Goal: Task Accomplishment & Management: Use online tool/utility

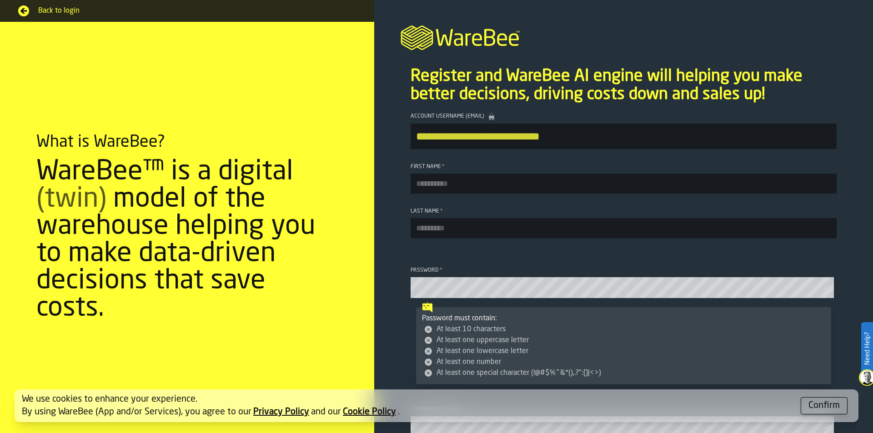
click at [483, 184] on input "First Name *" at bounding box center [624, 184] width 426 height 20
click at [821, 411] on div "Confirm" at bounding box center [824, 406] width 31 height 13
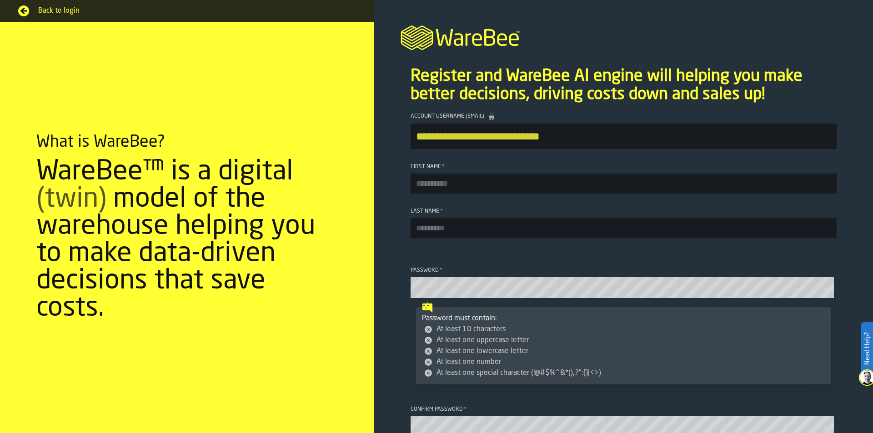
click at [439, 190] on input "First Name *" at bounding box center [624, 184] width 426 height 20
type input "****"
click at [434, 231] on input "Last Name *" at bounding box center [624, 228] width 426 height 20
type input "*********"
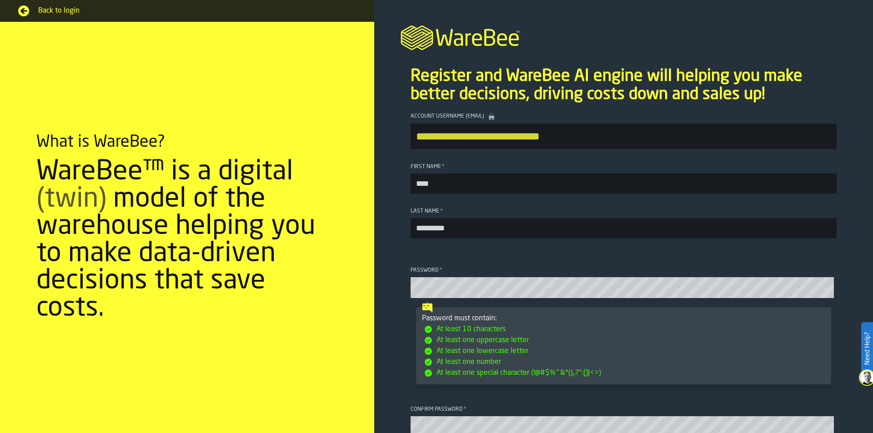
click at [824, 292] on icon "button-toolbar-Password" at bounding box center [828, 289] width 9 height 5
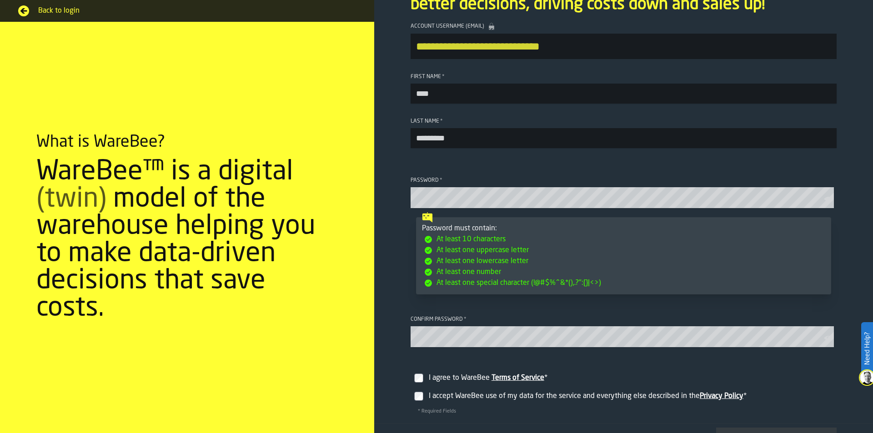
scroll to position [91, 0]
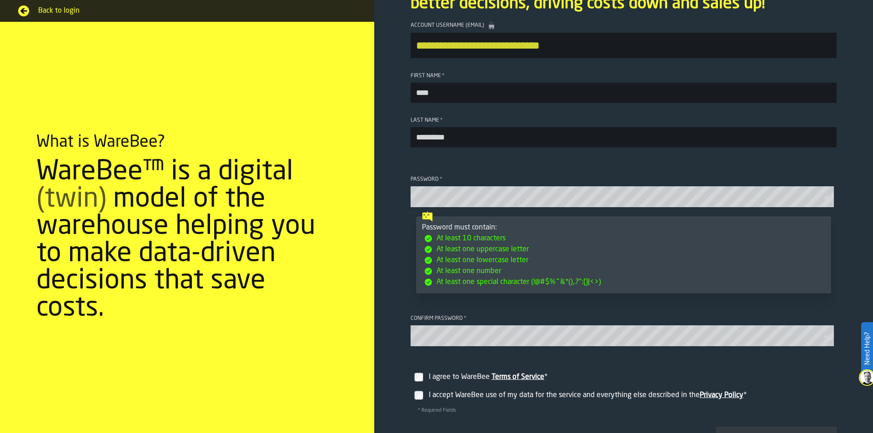
click at [824, 340] on icon "button-toolbar-Confirm password" at bounding box center [828, 337] width 9 height 5
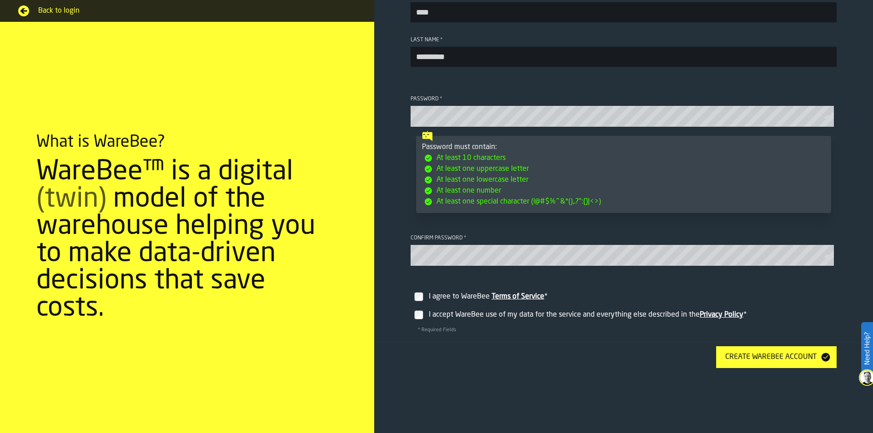
scroll to position [232, 0]
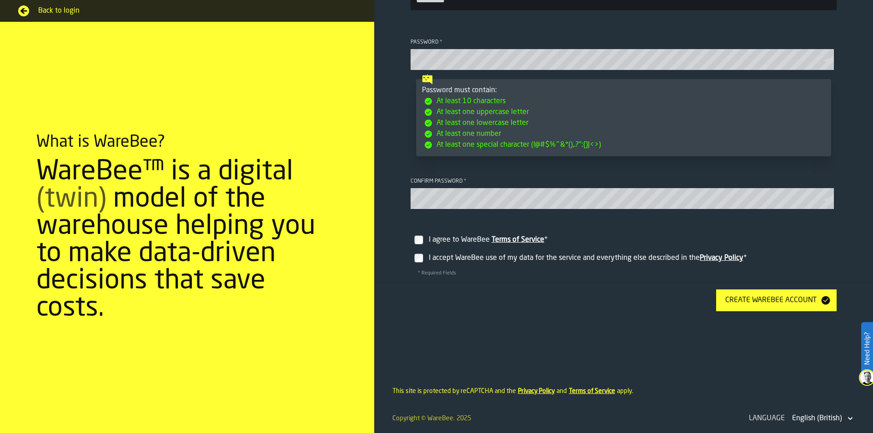
click at [764, 302] on div "Create WareBee Account" at bounding box center [771, 300] width 99 height 11
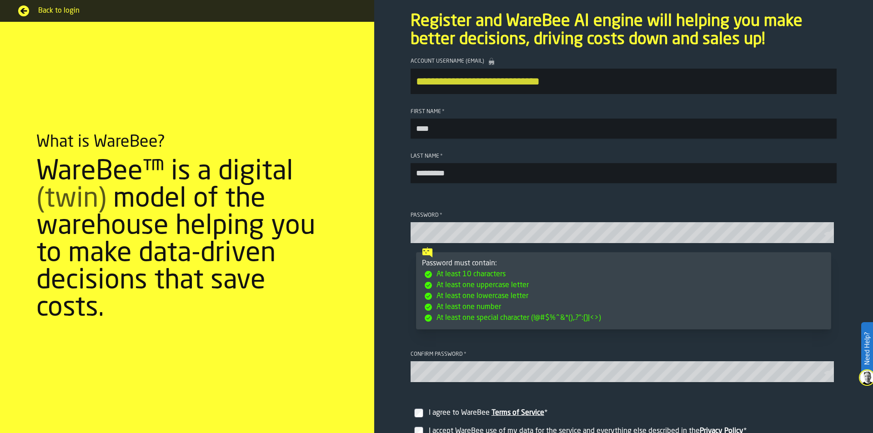
scroll to position [50, 0]
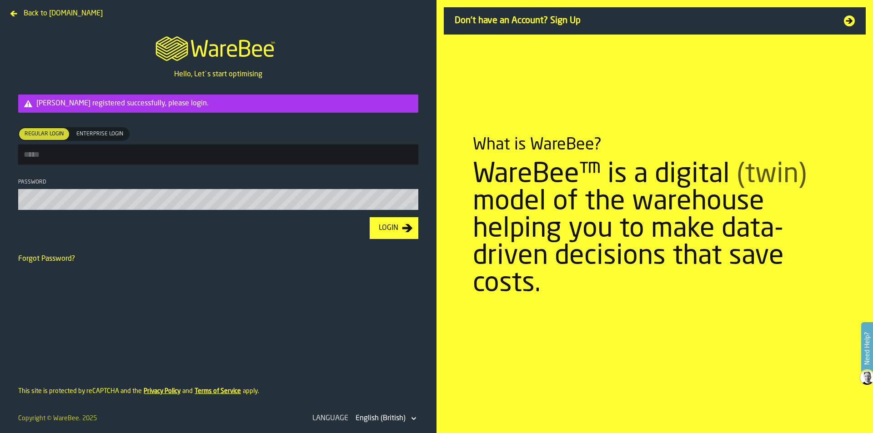
click at [97, 159] on input "Regular Login Regular Login Enterprise Login Enterprise Login" at bounding box center [218, 155] width 400 height 20
type input "*"
type input "**********"
click at [412, 203] on icon "button-toolbar-Password" at bounding box center [410, 201] width 9 height 5
click at [392, 234] on div "Login" at bounding box center [388, 228] width 27 height 11
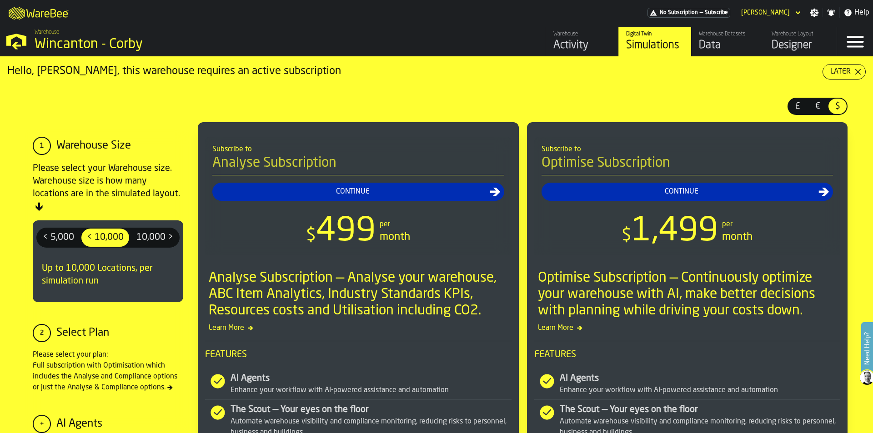
click at [581, 47] on div "Activity" at bounding box center [582, 45] width 58 height 15
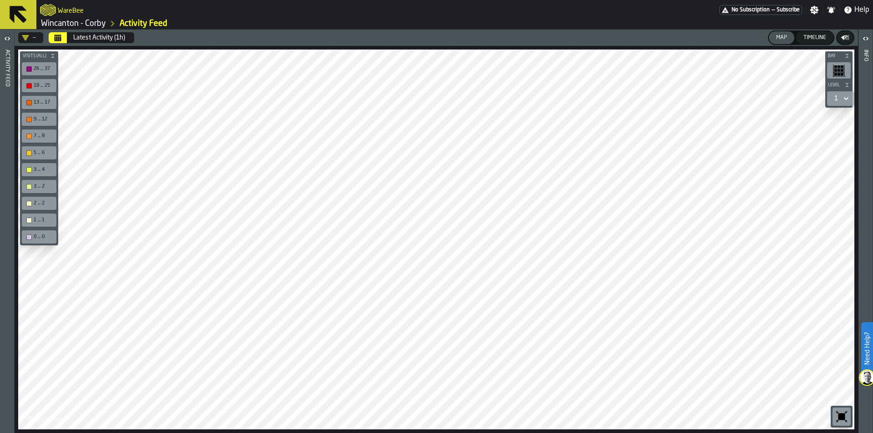
click at [823, 37] on div "Timeline" at bounding box center [815, 38] width 30 height 6
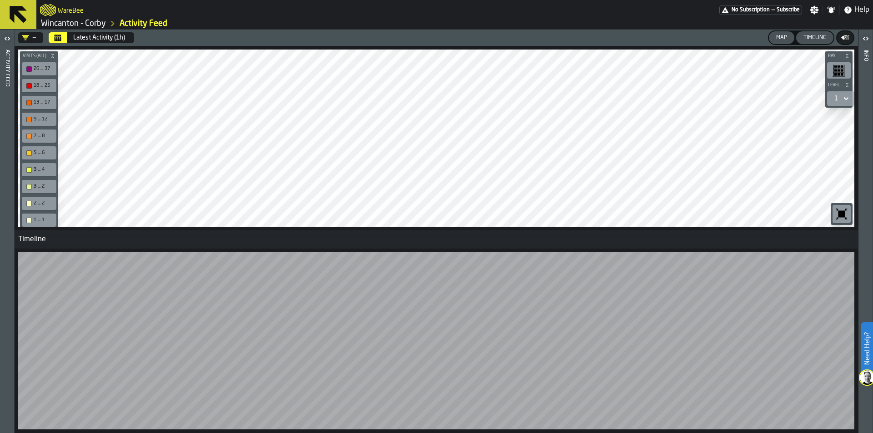
click at [778, 37] on div "Map" at bounding box center [782, 38] width 18 height 6
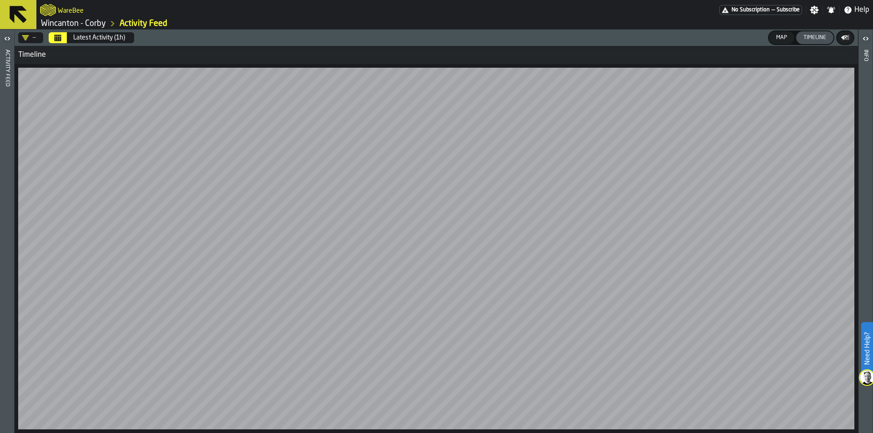
click at [17, 16] on icon at bounding box center [18, 14] width 17 height 17
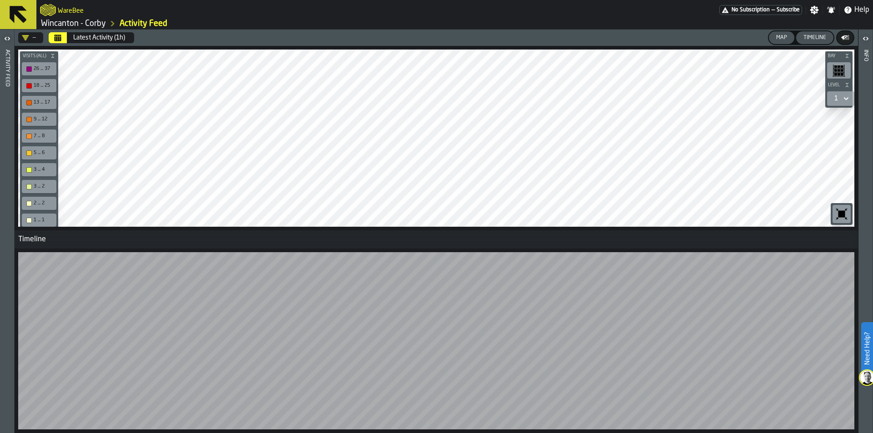
click at [26, 18] on icon at bounding box center [18, 15] width 22 height 22
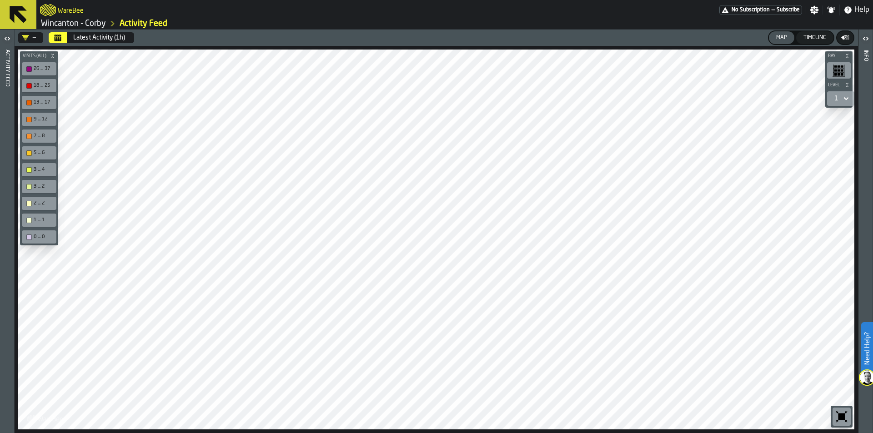
click at [26, 18] on icon at bounding box center [18, 15] width 22 height 22
click at [849, 96] on icon at bounding box center [846, 98] width 9 height 11
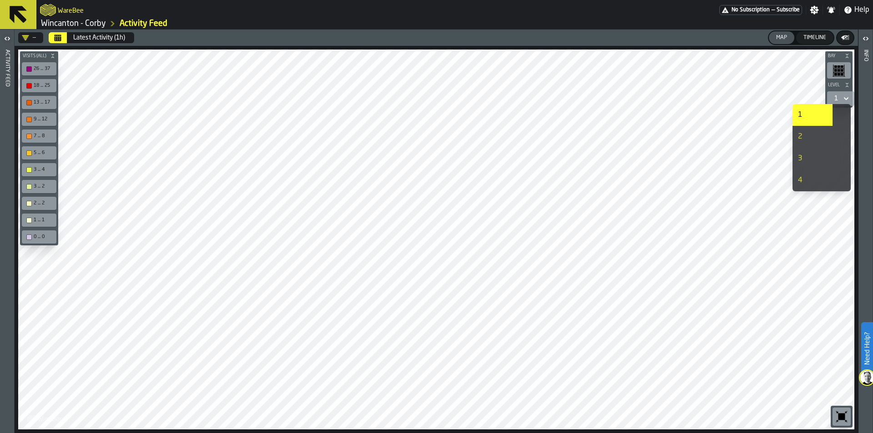
click at [849, 96] on icon at bounding box center [846, 98] width 9 height 11
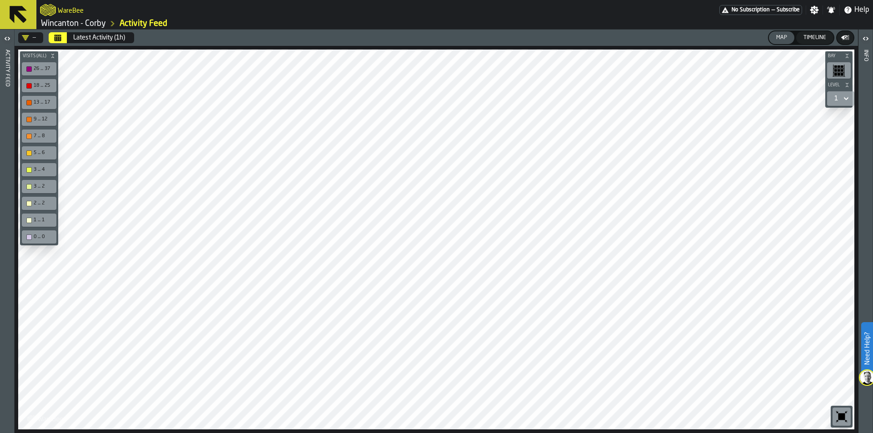
click at [58, 24] on link "Wincanton - Corby" at bounding box center [73, 24] width 65 height 10
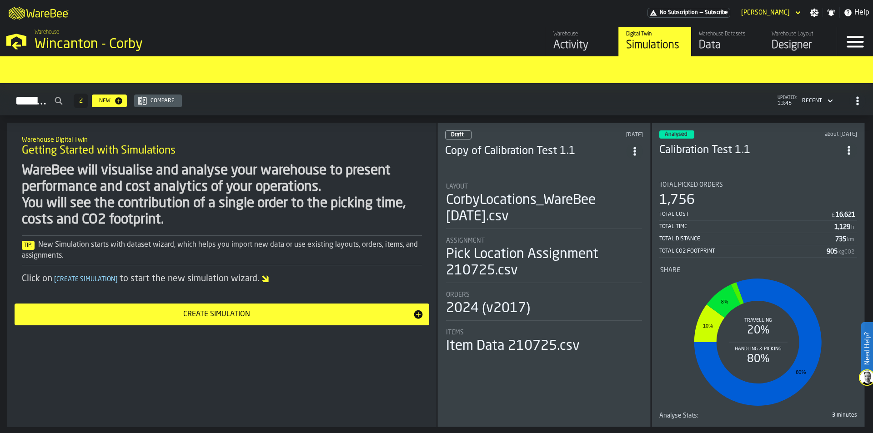
scroll to position [681, 0]
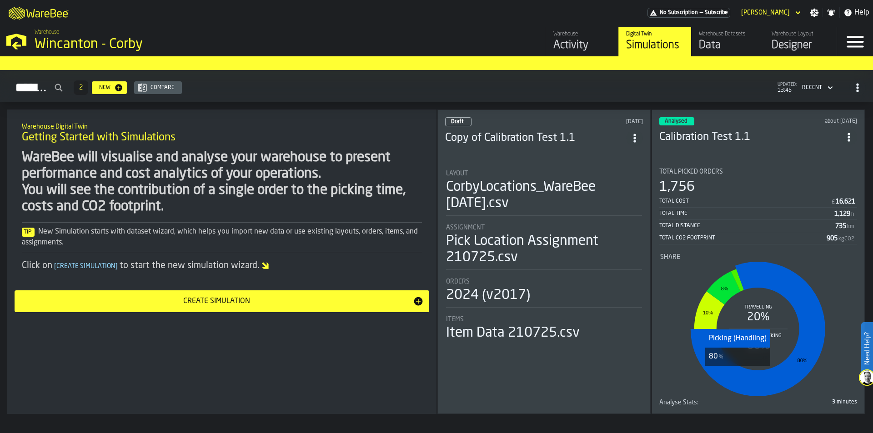
click at [734, 376] on icon "stat-Share" at bounding box center [758, 329] width 135 height 135
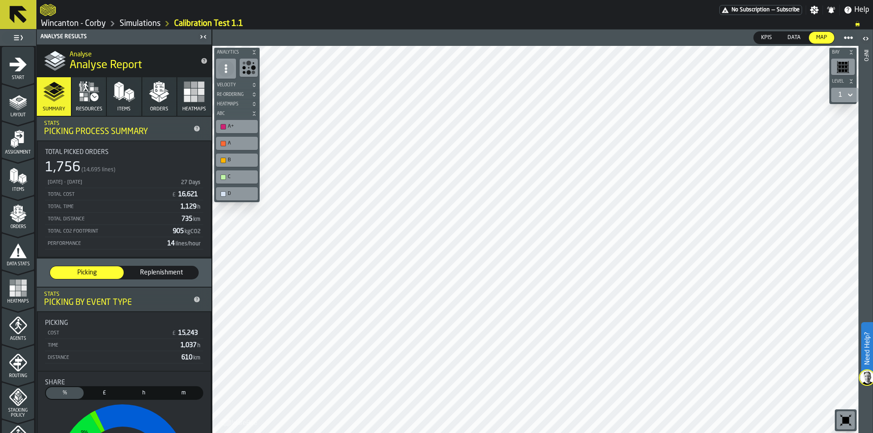
click at [25, 101] on icon "menu Layout" at bounding box center [18, 102] width 18 height 18
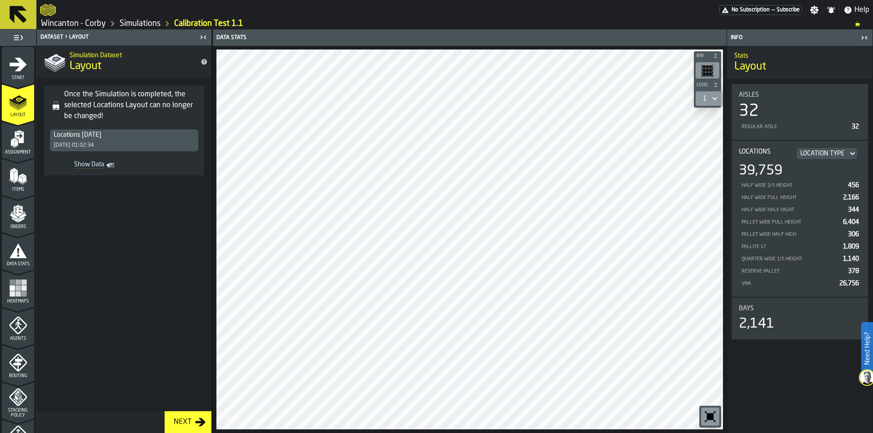
click at [25, 140] on icon "menu Assignment" at bounding box center [18, 139] width 18 height 18
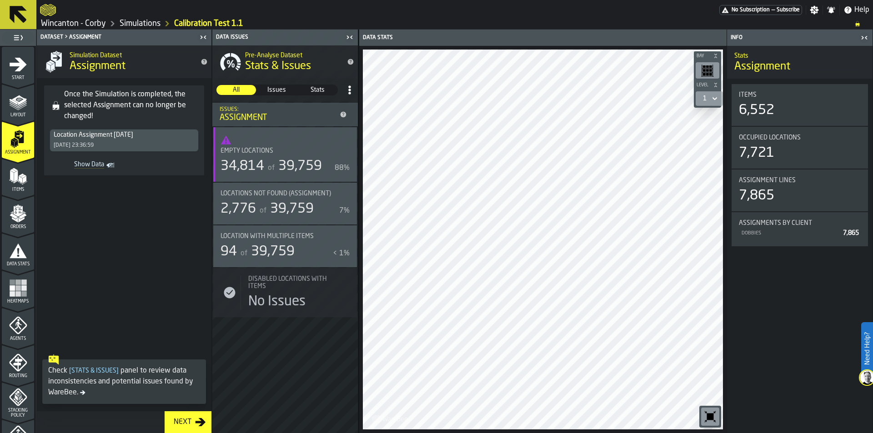
click at [20, 183] on polygon "menu Items" at bounding box center [20, 183] width 5 height 4
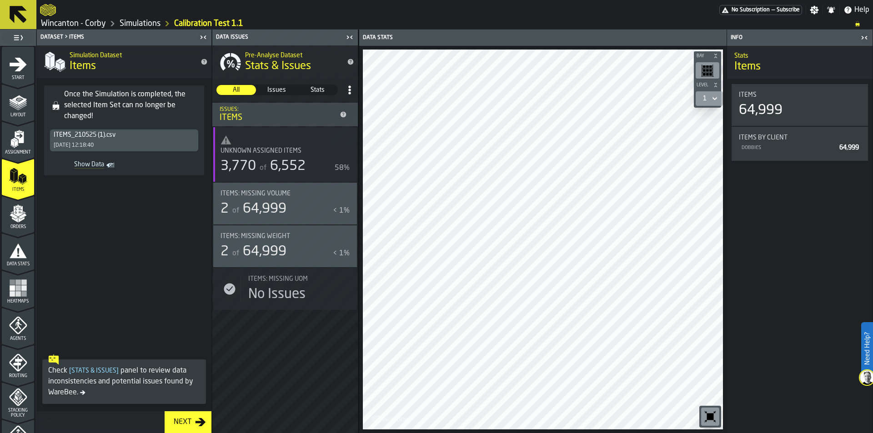
click at [15, 218] on polygon "menu Orders" at bounding box center [14, 215] width 8 height 5
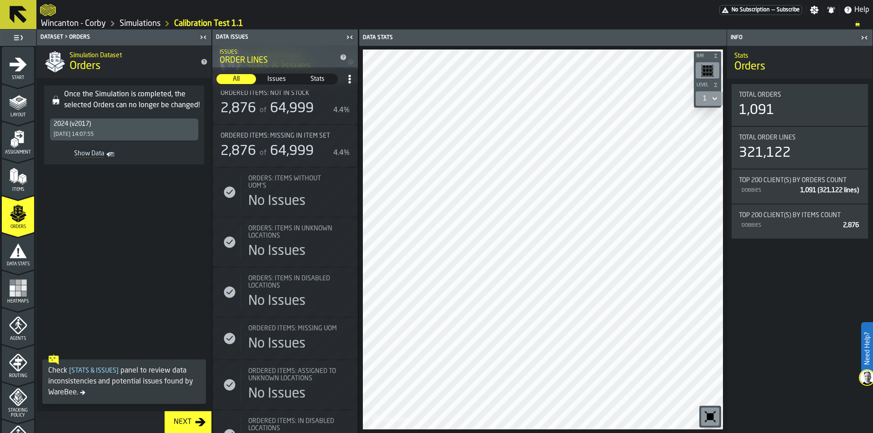
scroll to position [166, 0]
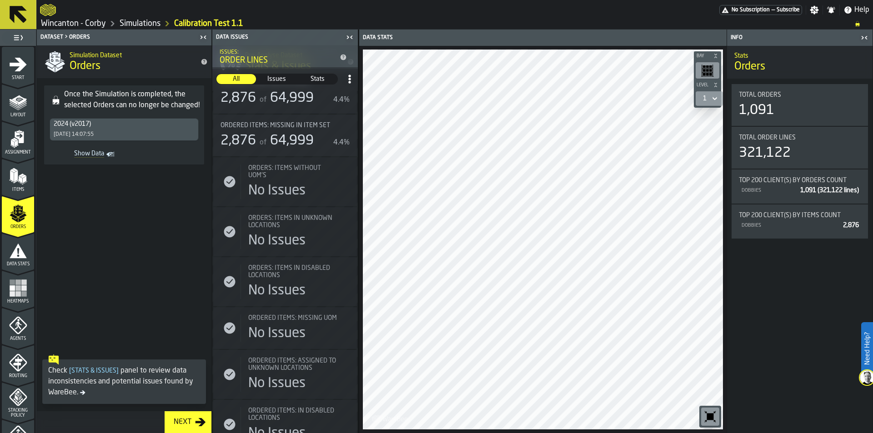
click at [15, 284] on rect "menu Heatmaps" at bounding box center [17, 282] width 5 height 5
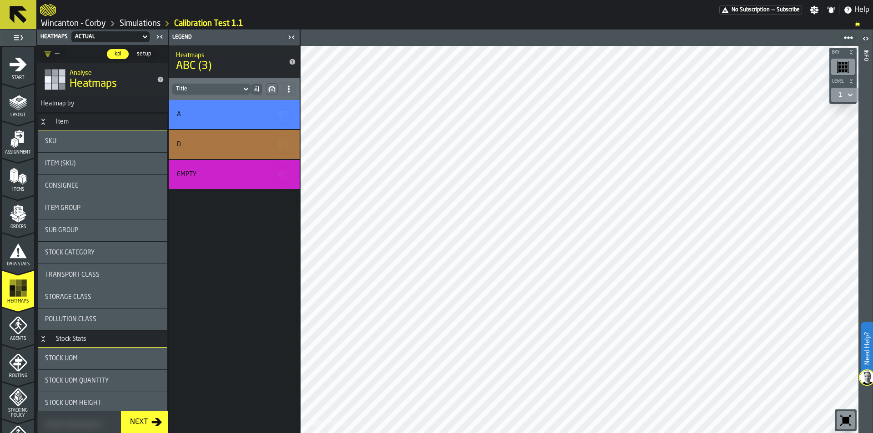
click at [67, 315] on div "Pollution Class" at bounding box center [102, 320] width 129 height 22
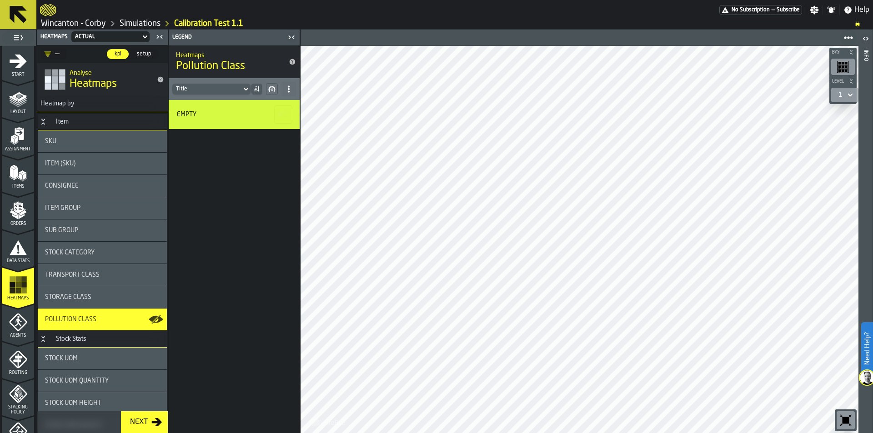
scroll to position [0, 0]
click at [16, 396] on polyline "menu Stacking Policy" at bounding box center [17, 395] width 3 height 3
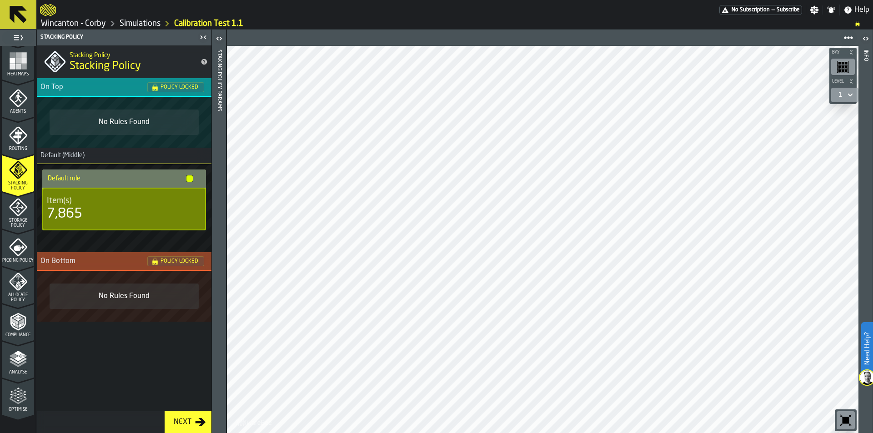
scroll to position [230, 0]
click at [7, 213] on div "Storage Policy" at bounding box center [18, 211] width 32 height 30
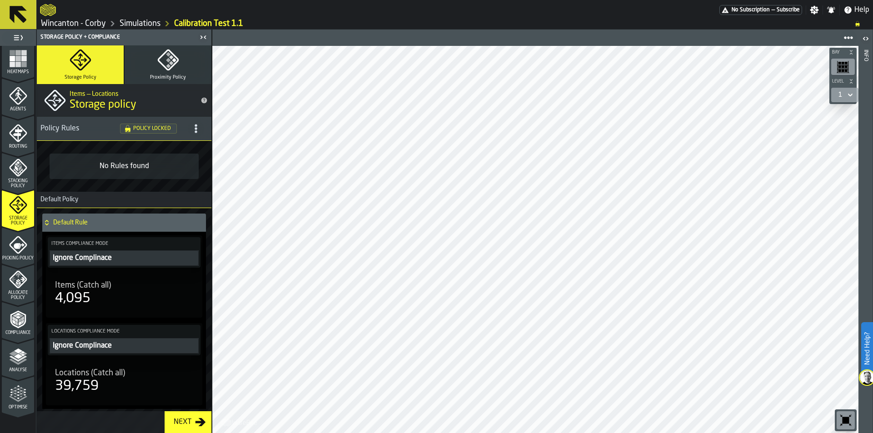
click at [14, 239] on icon "menu Picking Policy" at bounding box center [18, 245] width 18 height 18
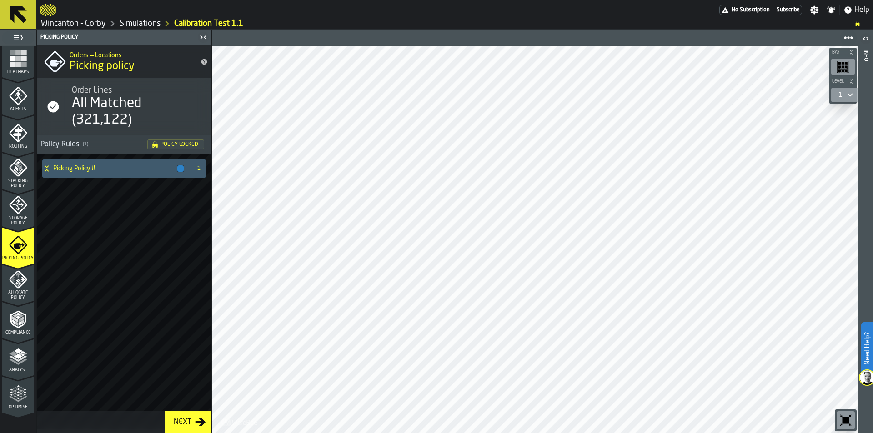
click at [15, 396] on icon "menu Optimise" at bounding box center [18, 394] width 18 height 18
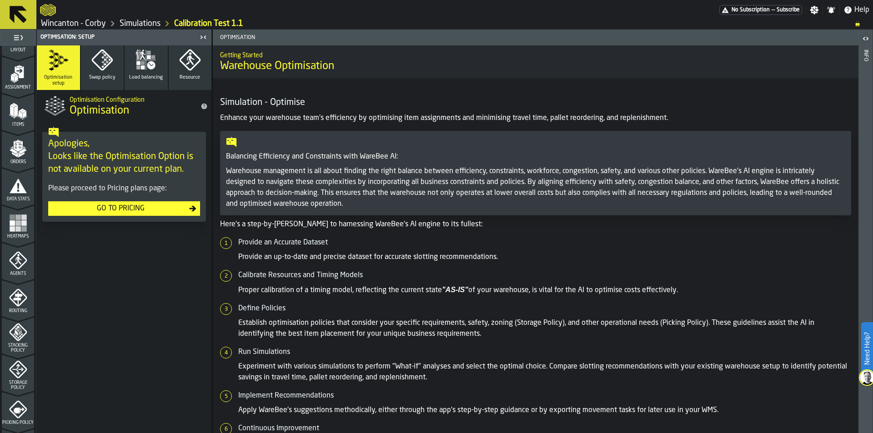
scroll to position [0, 0]
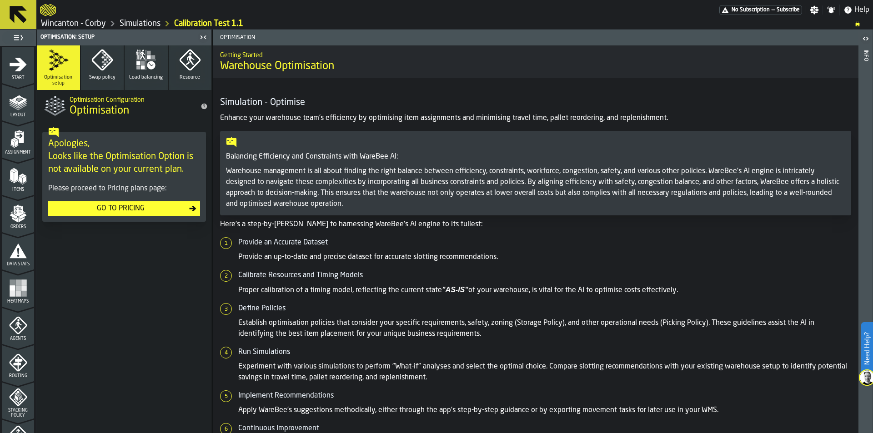
click at [20, 113] on span "Layout" at bounding box center [18, 115] width 32 height 5
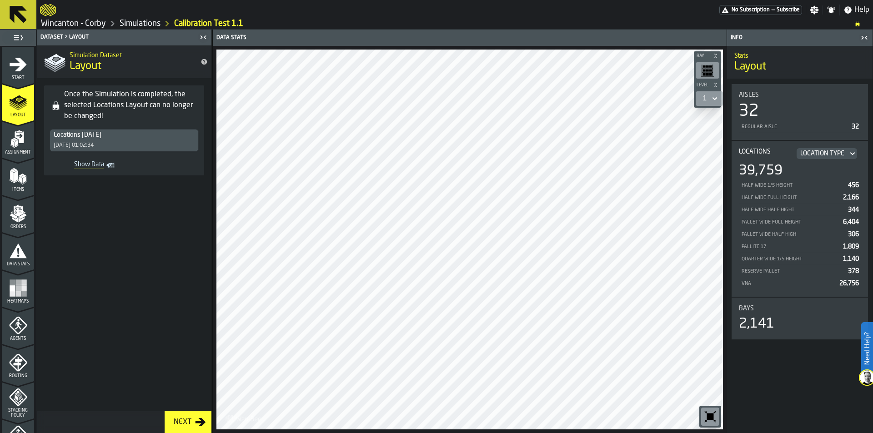
click at [706, 415] on icon "button-toolbar-undefined" at bounding box center [710, 417] width 15 height 15
click at [706, 414] on icon "button-toolbar-undefined" at bounding box center [710, 417] width 15 height 15
click at [16, 144] on polygon "menu Assignment" at bounding box center [16, 143] width 3 height 6
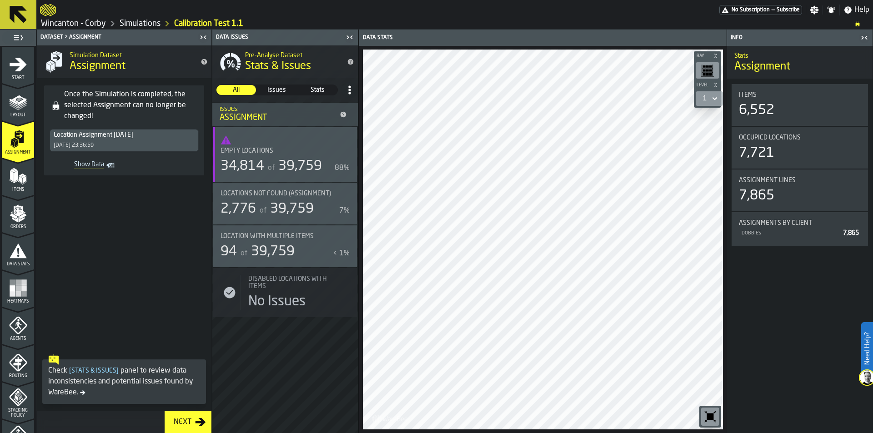
click at [20, 179] on polygon "menu Items" at bounding box center [20, 179] width 4 height 7
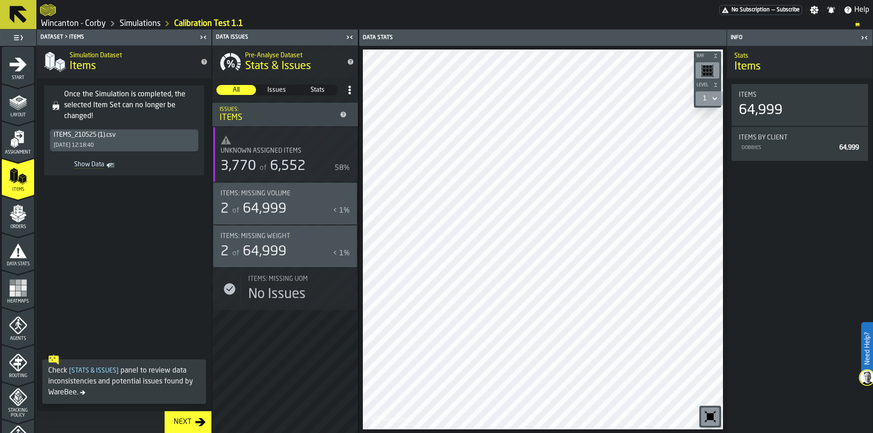
click at [20, 216] on polygon "menu Orders" at bounding box center [23, 215] width 8 height 5
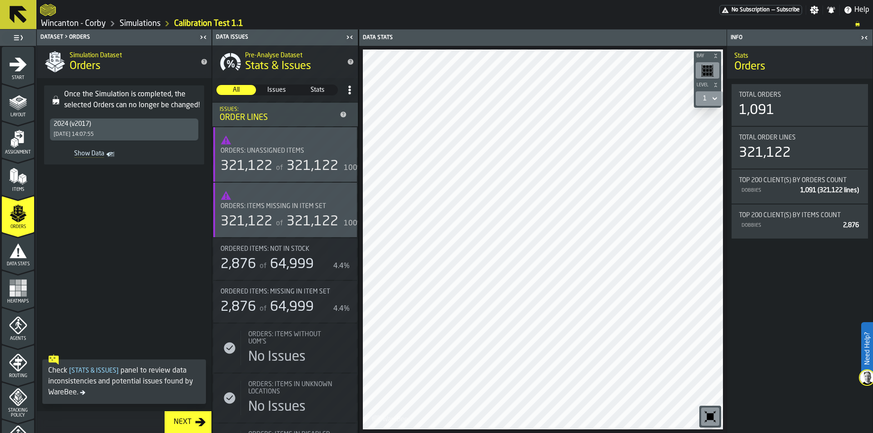
click at [348, 36] on icon "button-toggle-Close me" at bounding box center [349, 37] width 11 height 11
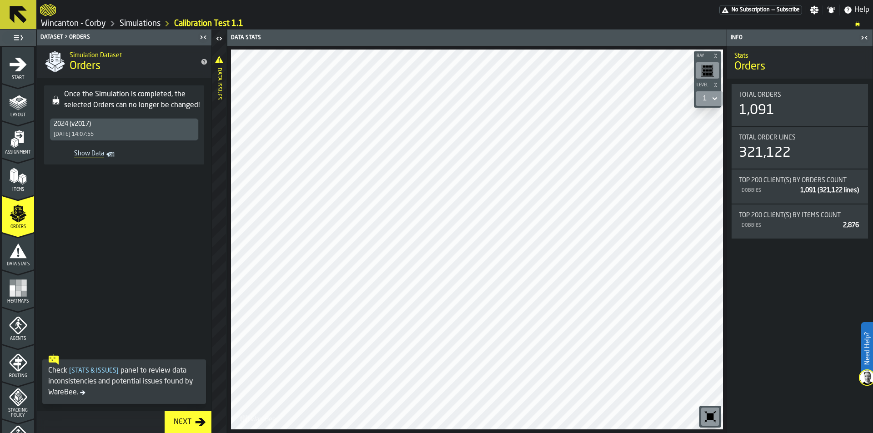
click at [206, 36] on icon "button-toggle-Close me" at bounding box center [203, 37] width 11 height 11
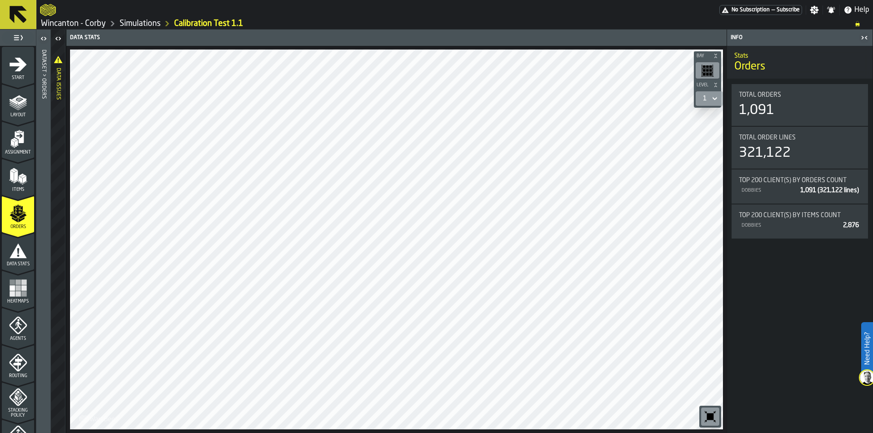
click at [18, 286] on rect "menu Heatmaps" at bounding box center [17, 288] width 5 height 5
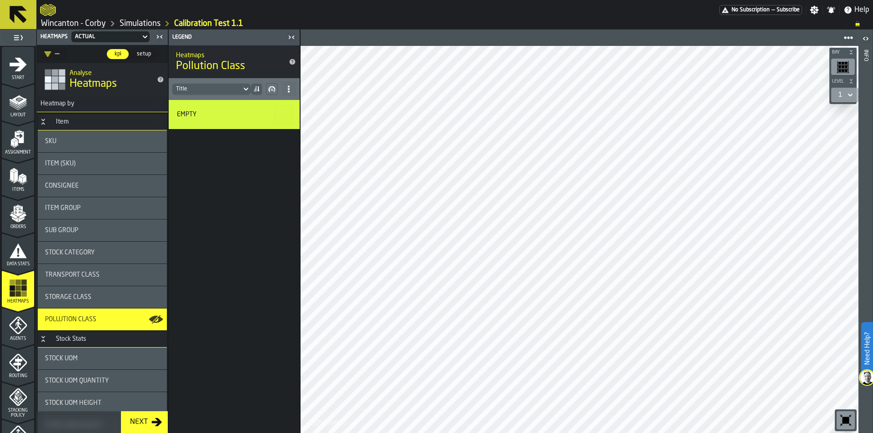
click at [127, 232] on div "Sub Group" at bounding box center [102, 230] width 115 height 7
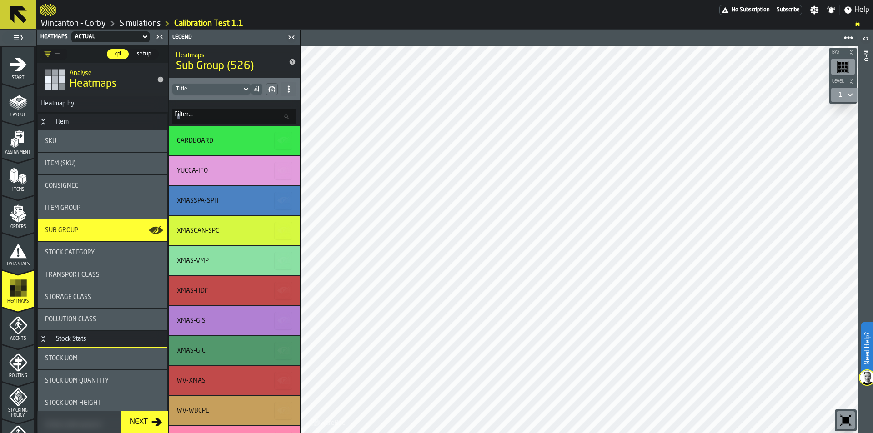
click at [125, 250] on div "Stock Category" at bounding box center [102, 252] width 115 height 7
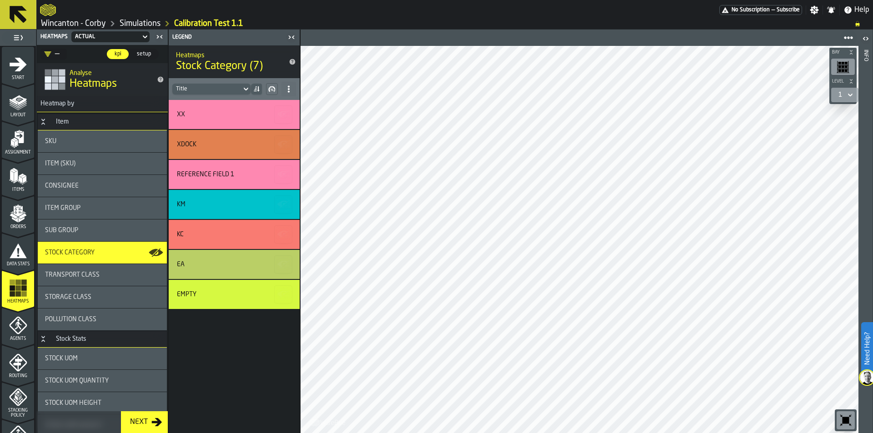
click at [136, 422] on div "Next" at bounding box center [138, 422] width 25 height 11
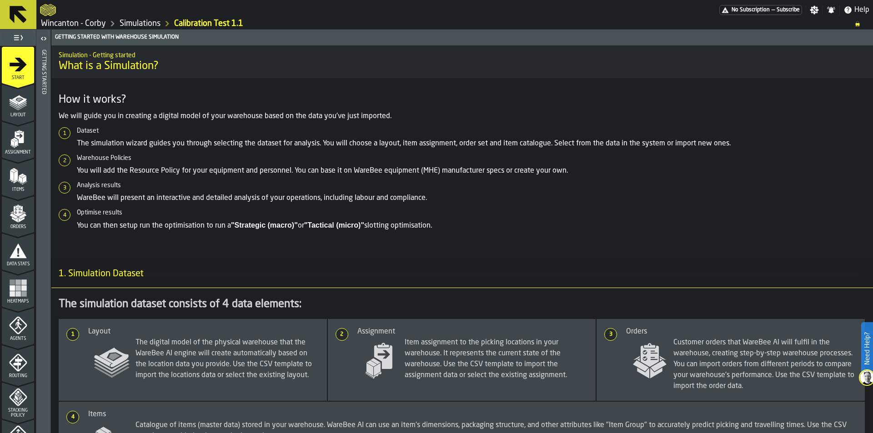
click at [14, 189] on span "Items" at bounding box center [18, 189] width 32 height 5
click at [15, 219] on polygon "menu Orders" at bounding box center [15, 219] width 6 height 5
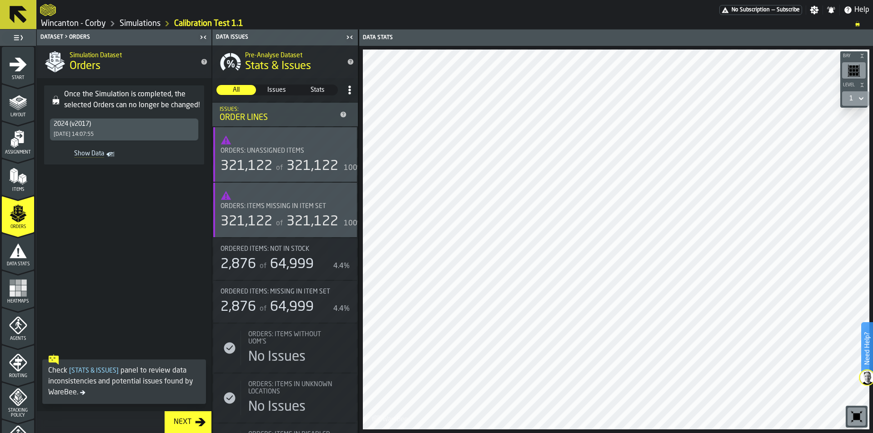
click at [15, 108] on polygon "menu Layout" at bounding box center [18, 105] width 18 height 5
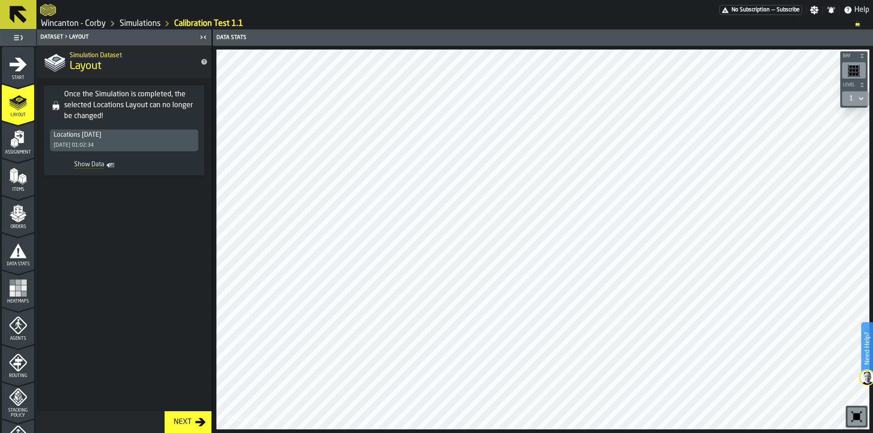
click at [15, 357] on icon "menu Routing" at bounding box center [18, 363] width 18 height 18
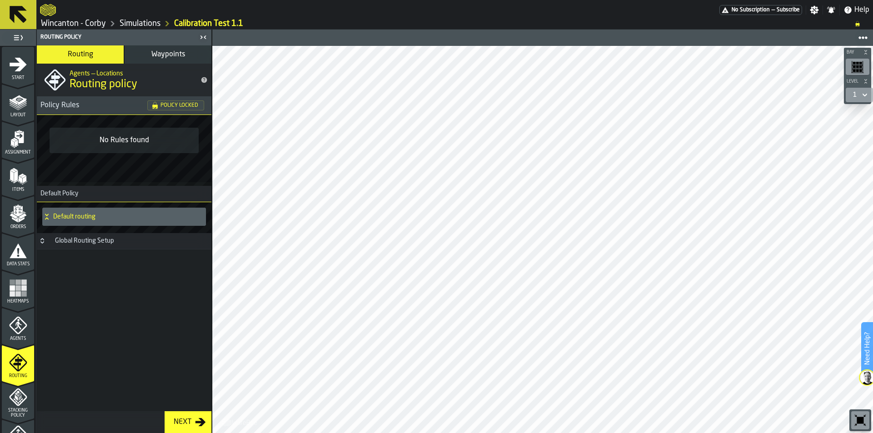
drag, startPoint x: 36, startPoint y: 263, endPoint x: 35, endPoint y: 284, distance: 21.0
click at [35, 284] on div "1 Start 1.1 Layout 1.2 Assignment 1.3 Items 1.4 Orders 1.5 Data Stats 1.6 Heatm…" at bounding box center [18, 232] width 36 height 404
click at [11, 103] on polygon "menu Layout" at bounding box center [18, 103] width 18 height 5
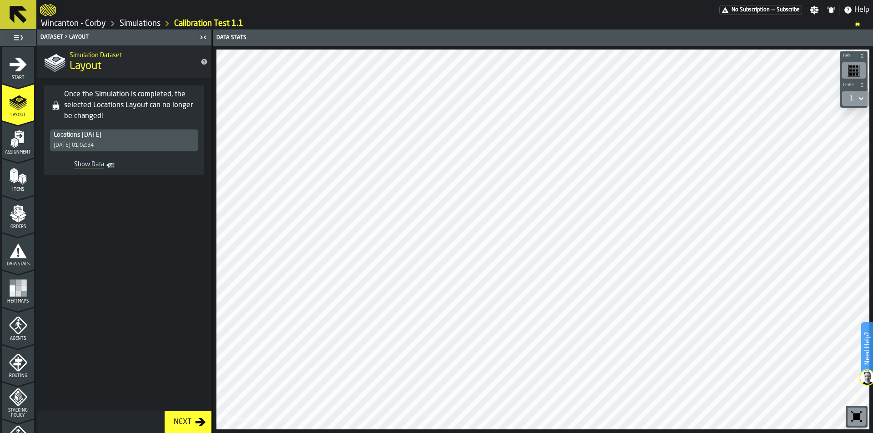
click at [22, 262] on span "Data Stats" at bounding box center [18, 264] width 32 height 5
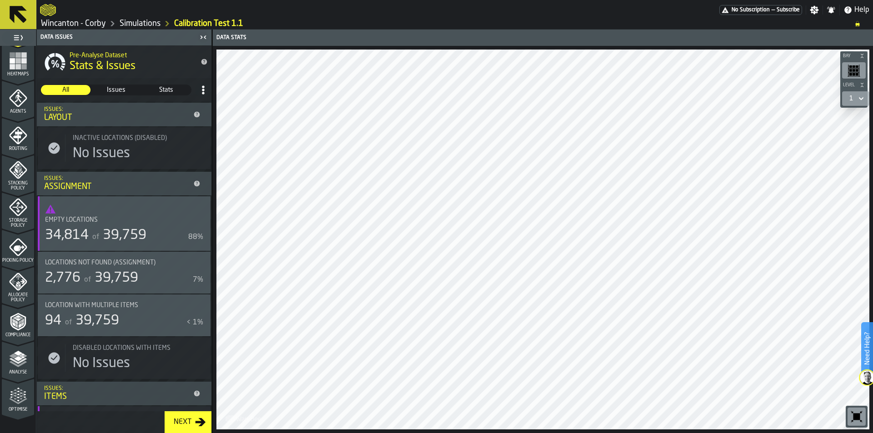
scroll to position [230, 0]
click at [3, 388] on div "Optimise" at bounding box center [18, 397] width 32 height 25
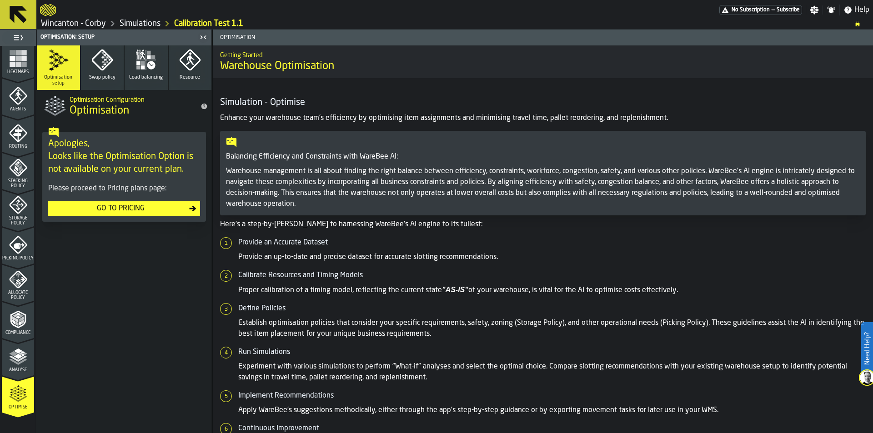
click at [12, 353] on polygon "menu Analyse" at bounding box center [13, 353] width 9 height 5
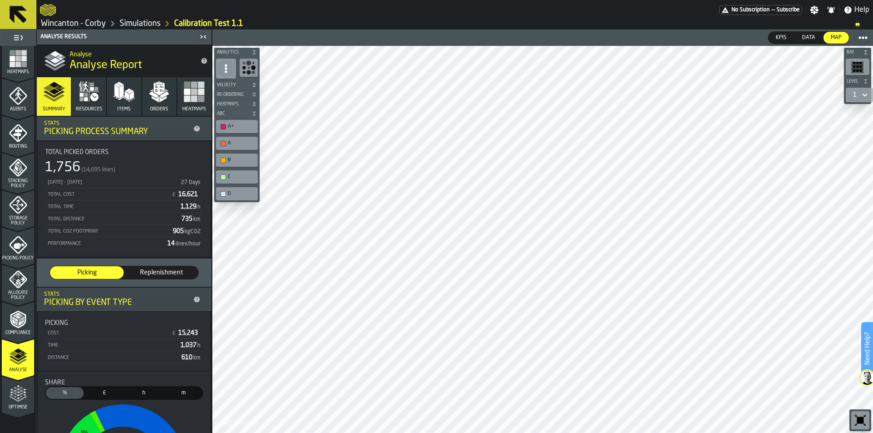
click at [12, 309] on div "Compliance" at bounding box center [18, 320] width 32 height 30
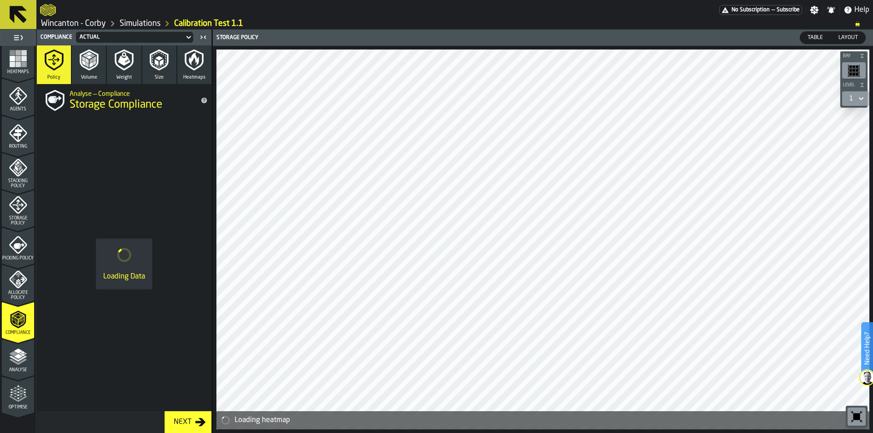
click at [15, 278] on icon "menu Allocate Policy" at bounding box center [18, 280] width 18 height 18
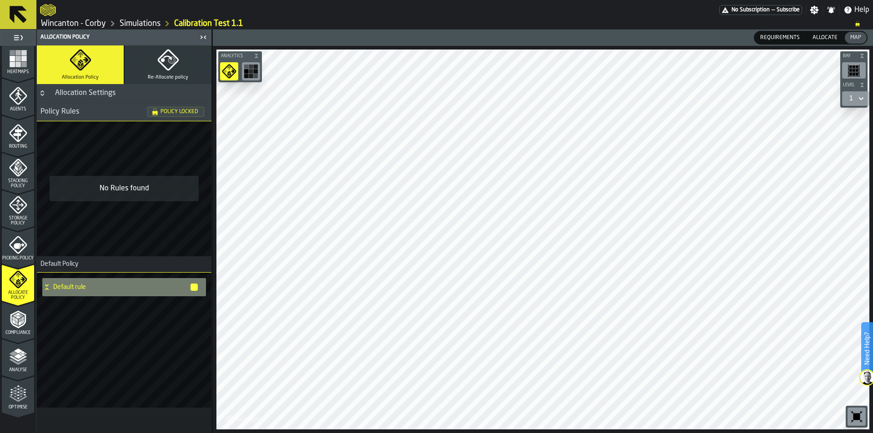
click at [20, 210] on icon "menu Storage Policy" at bounding box center [18, 205] width 18 height 18
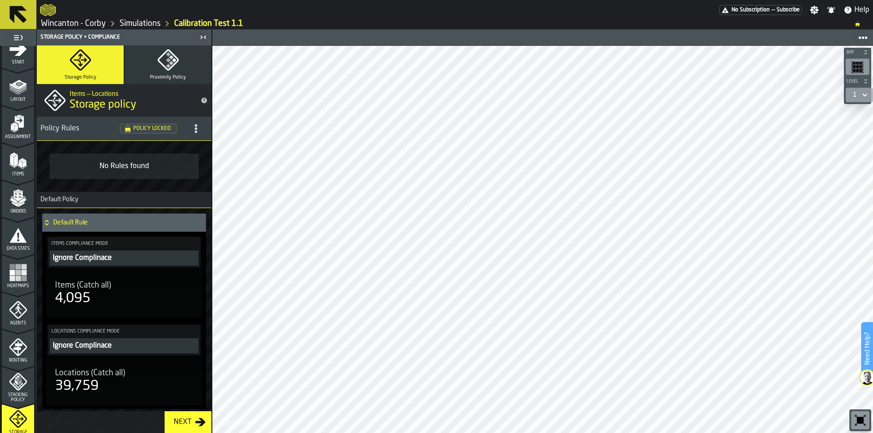
scroll to position [0, 0]
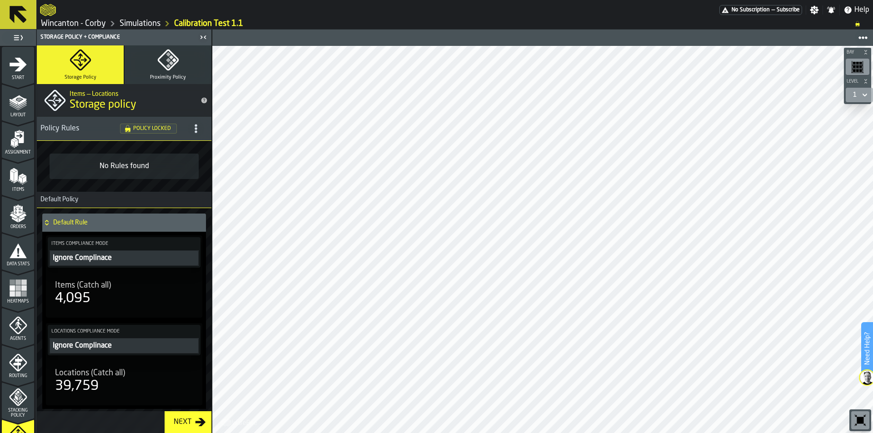
click at [25, 327] on icon "menu Agents" at bounding box center [18, 326] width 18 height 18
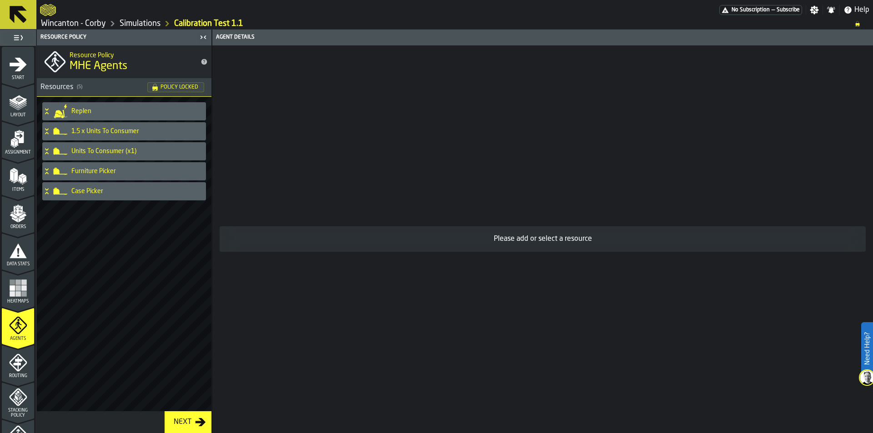
click at [98, 197] on div "Case Picker" at bounding box center [122, 191] width 160 height 18
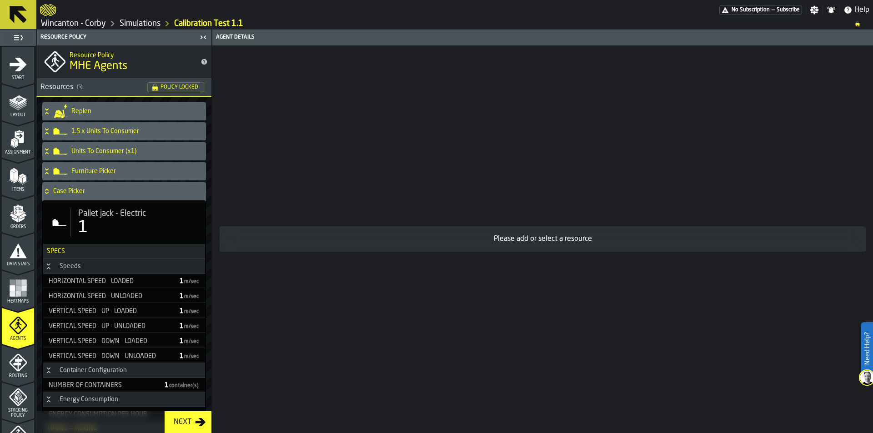
click at [98, 197] on div "Case Picker" at bounding box center [122, 191] width 160 height 18
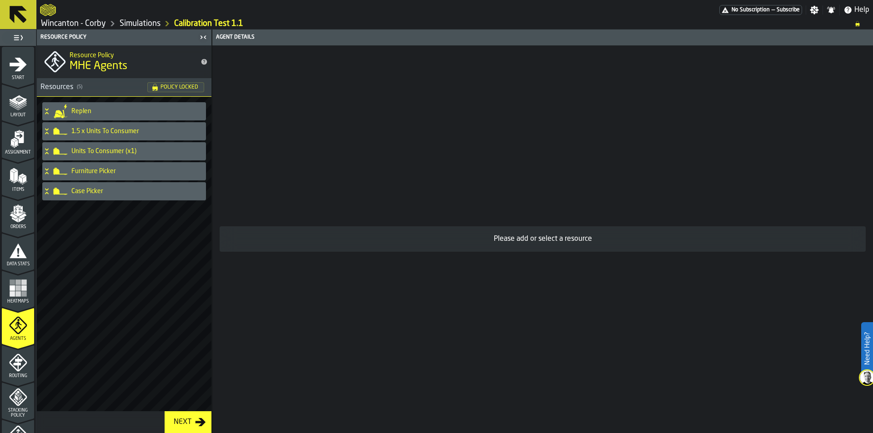
click at [101, 171] on h4 "Furniture Picker" at bounding box center [136, 171] width 131 height 7
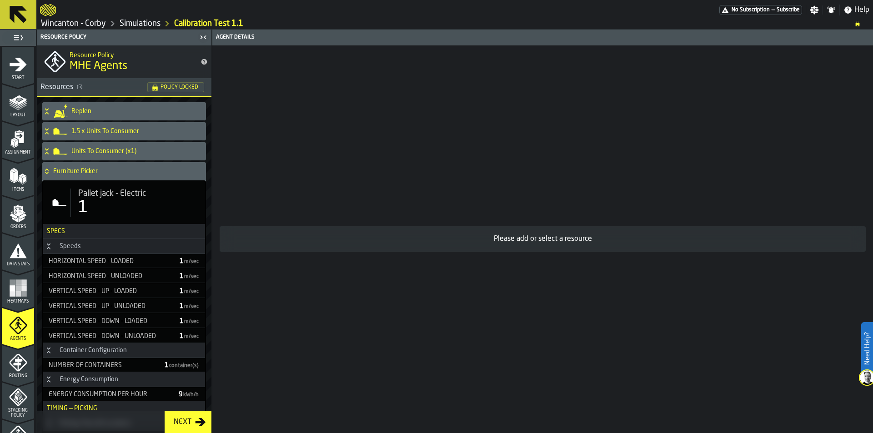
click at [101, 171] on h4 "Furniture Picker" at bounding box center [127, 171] width 149 height 7
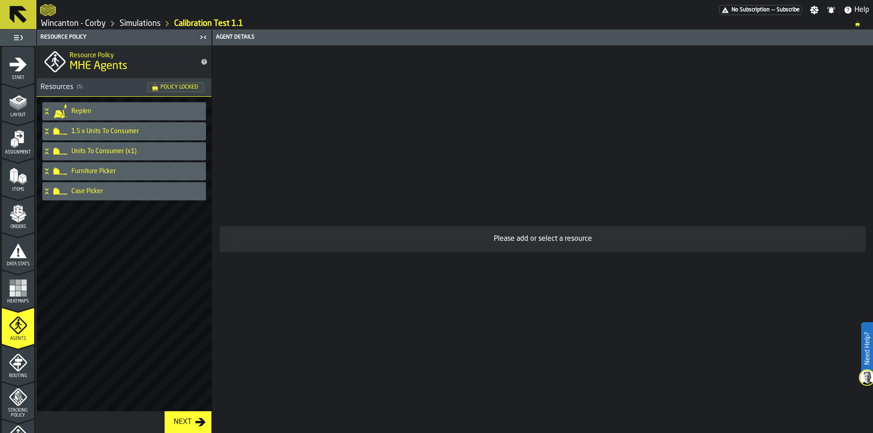
click at [103, 155] on h4 "Units To Consumer (x1)" at bounding box center [136, 151] width 131 height 7
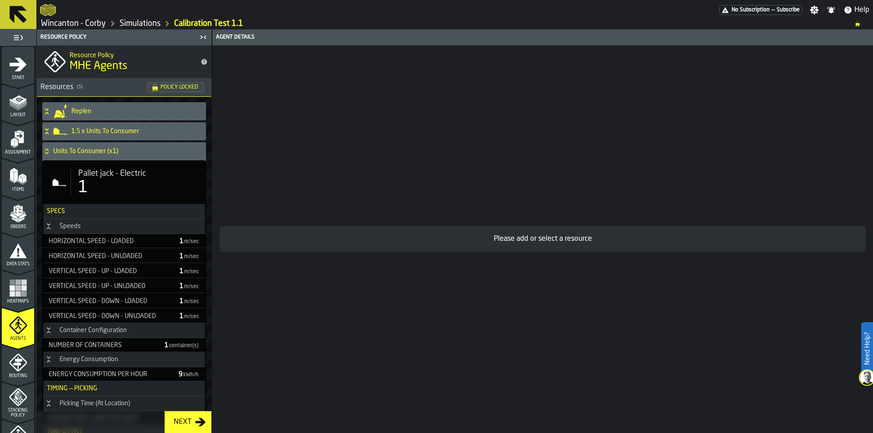
click at [103, 155] on h4 "Units To Consumer (x1)" at bounding box center [127, 151] width 149 height 7
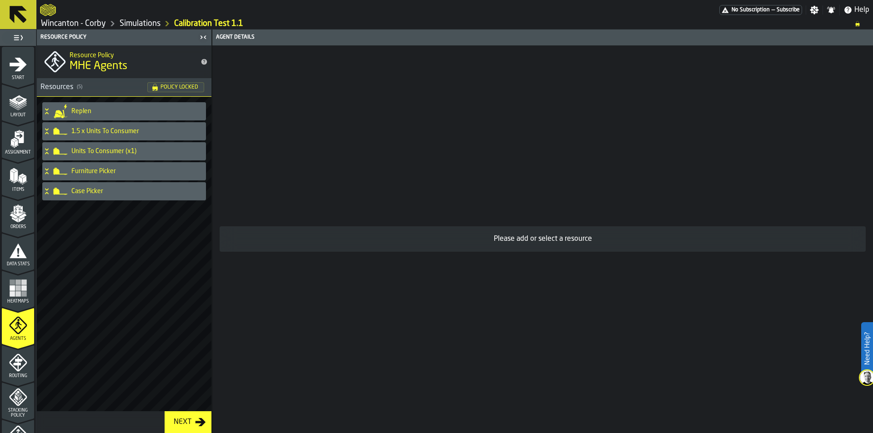
click at [105, 132] on h4 "1.5 x Units To Consumer" at bounding box center [136, 131] width 131 height 7
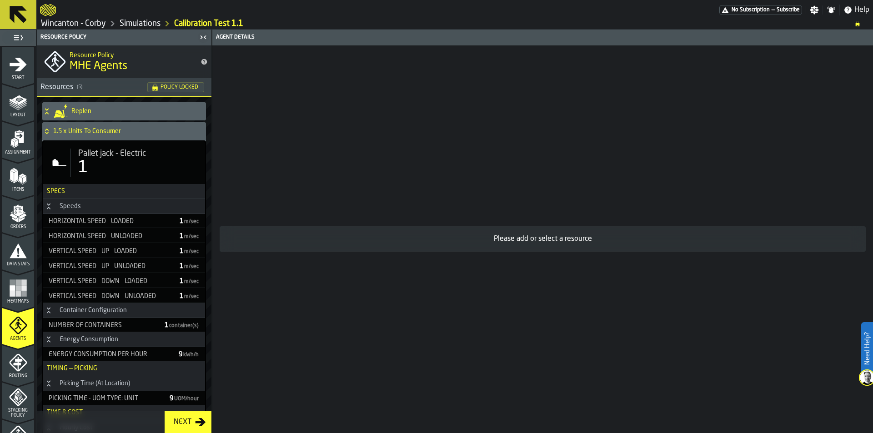
click at [105, 132] on h4 "1.5 x Units To Consumer" at bounding box center [127, 131] width 149 height 7
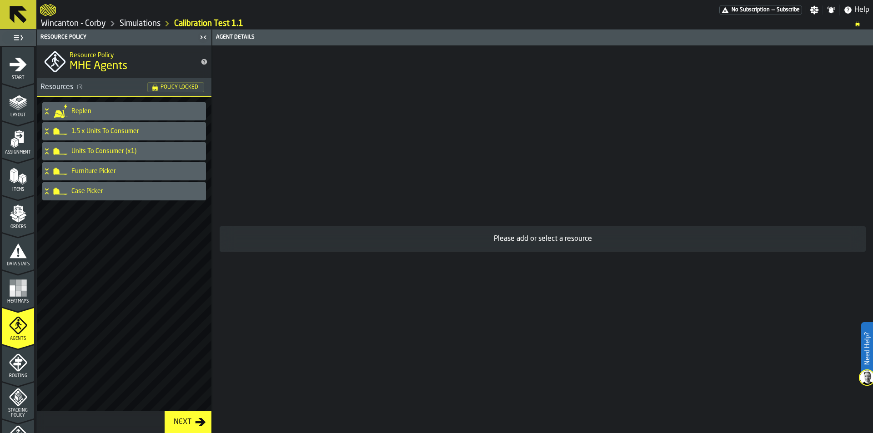
click at [11, 291] on icon "menu Heatmaps" at bounding box center [18, 288] width 18 height 18
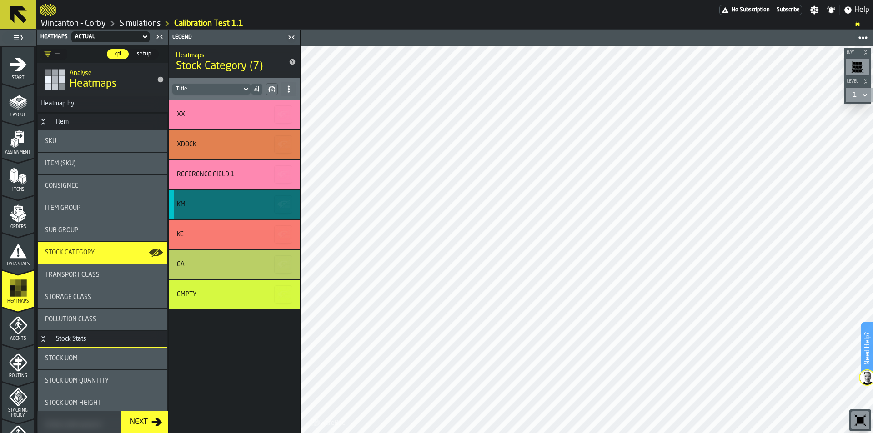
click at [225, 209] on div "KM" at bounding box center [234, 204] width 131 height 29
click at [20, 66] on icon "menu Start" at bounding box center [18, 64] width 17 height 14
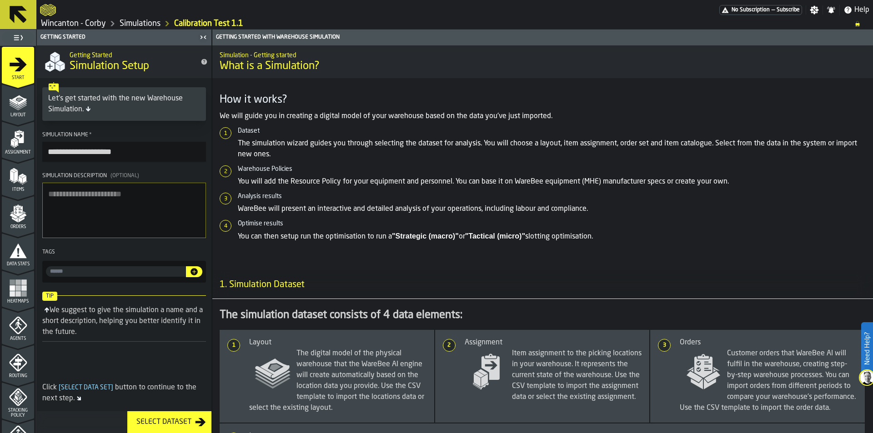
click at [15, 105] on icon "menu Layout" at bounding box center [18, 102] width 18 height 18
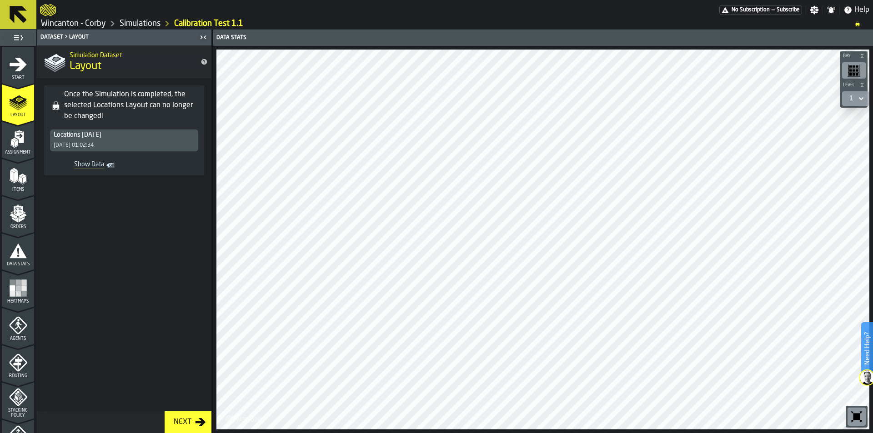
click at [20, 139] on icon "menu Assignment" at bounding box center [19, 137] width 9 height 12
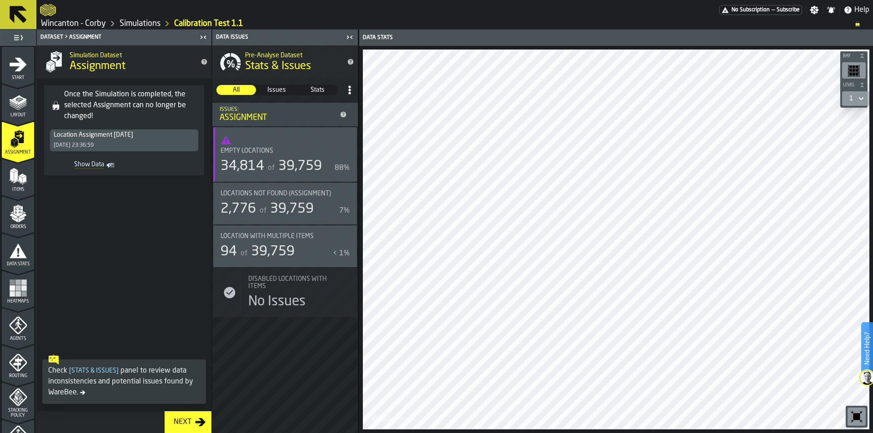
click at [9, 216] on icon "menu Orders" at bounding box center [18, 214] width 18 height 18
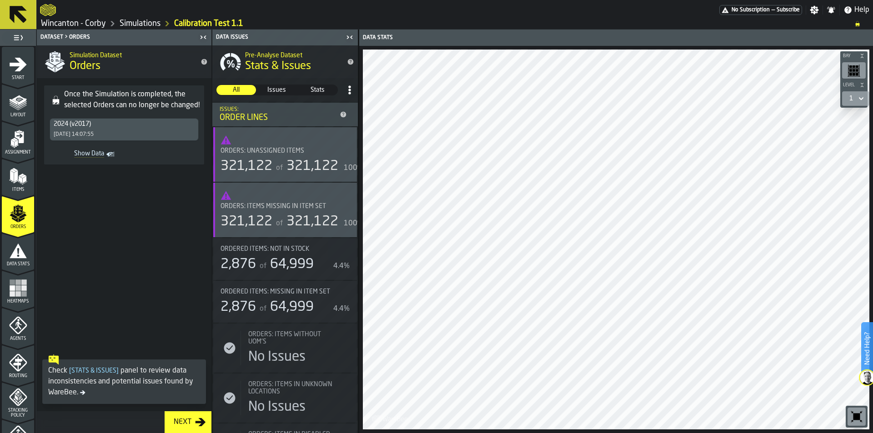
click at [19, 260] on div "Data Stats" at bounding box center [18, 254] width 32 height 25
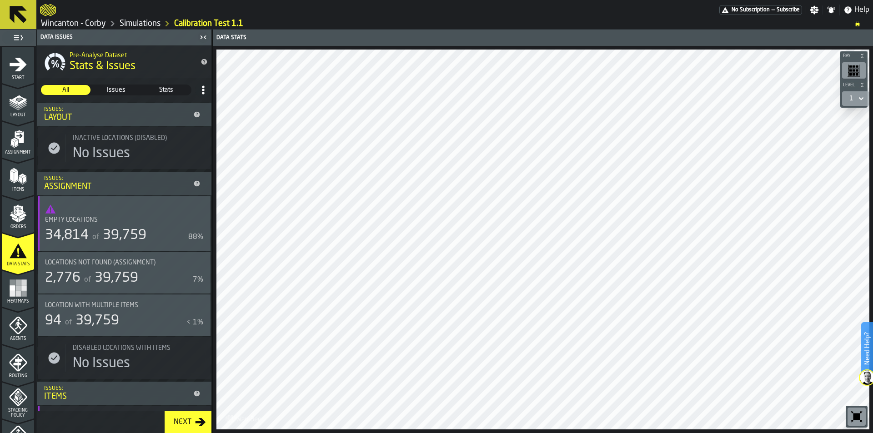
click at [21, 284] on rect "menu Heatmaps" at bounding box center [23, 282] width 5 height 5
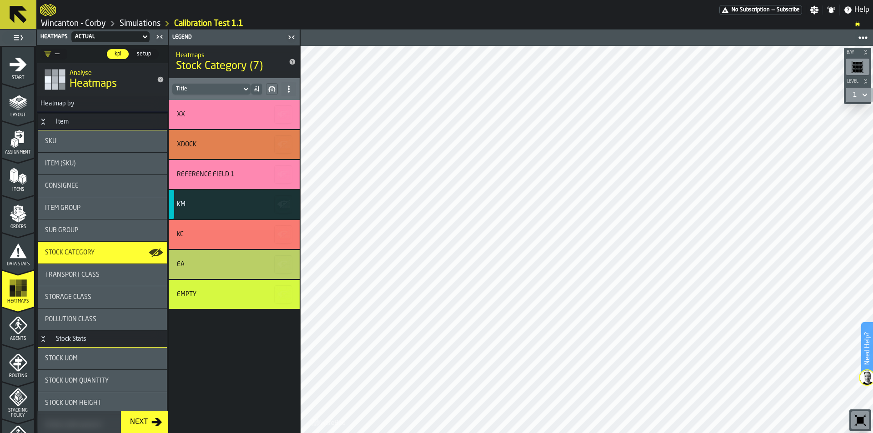
click at [127, 280] on div "Transport Class" at bounding box center [102, 275] width 129 height 22
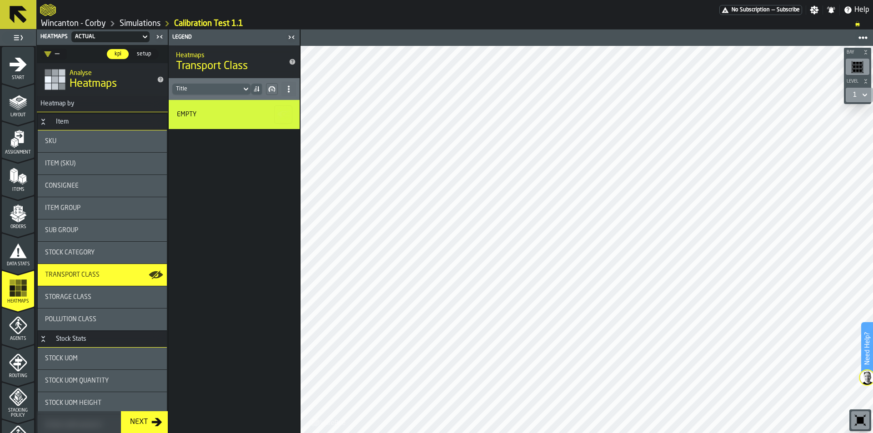
click at [116, 300] on div "Storage Class" at bounding box center [102, 297] width 115 height 7
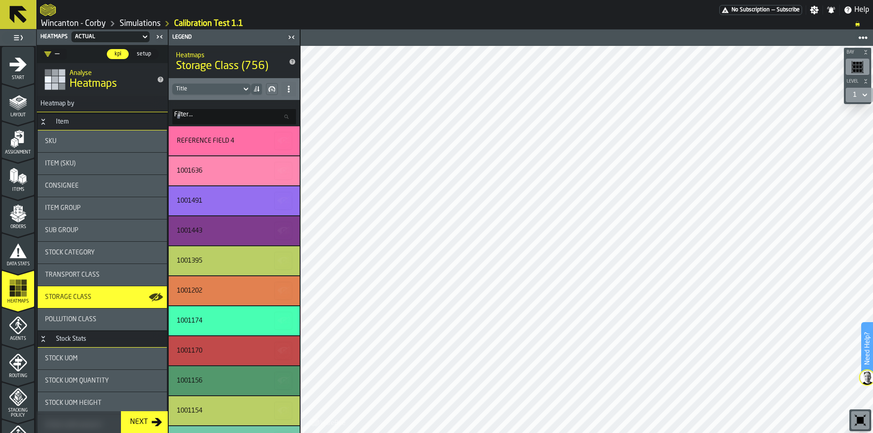
click at [122, 267] on div "Transport Class" at bounding box center [102, 275] width 129 height 22
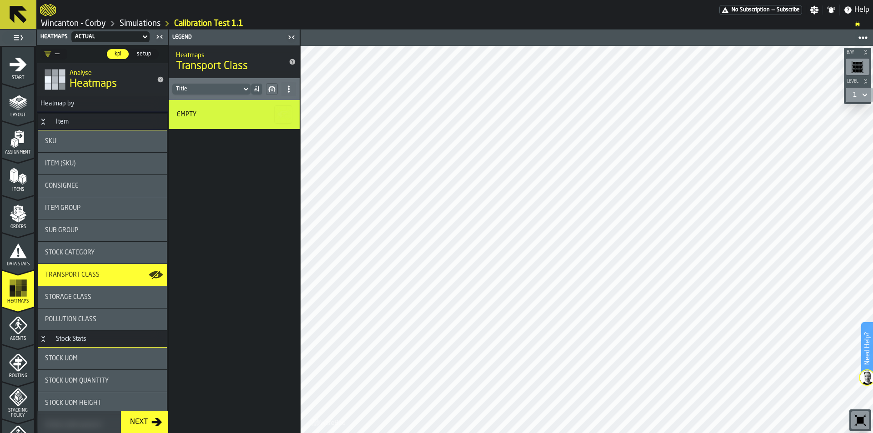
click at [19, 332] on icon "menu Agents" at bounding box center [18, 326] width 18 height 18
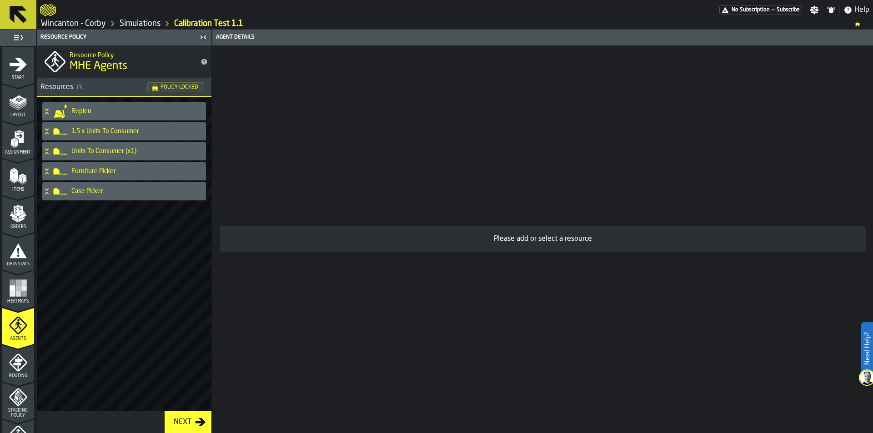
click at [12, 363] on icon "menu Routing" at bounding box center [18, 363] width 18 height 18
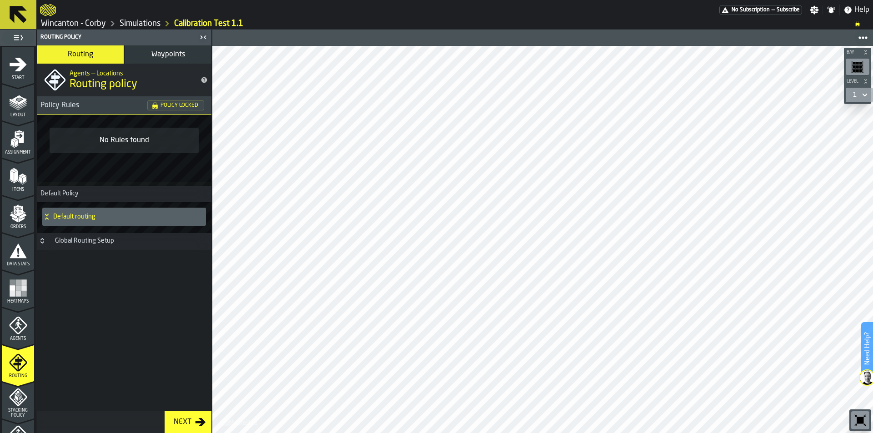
click at [18, 286] on rect "menu Heatmaps" at bounding box center [17, 288] width 5 height 5
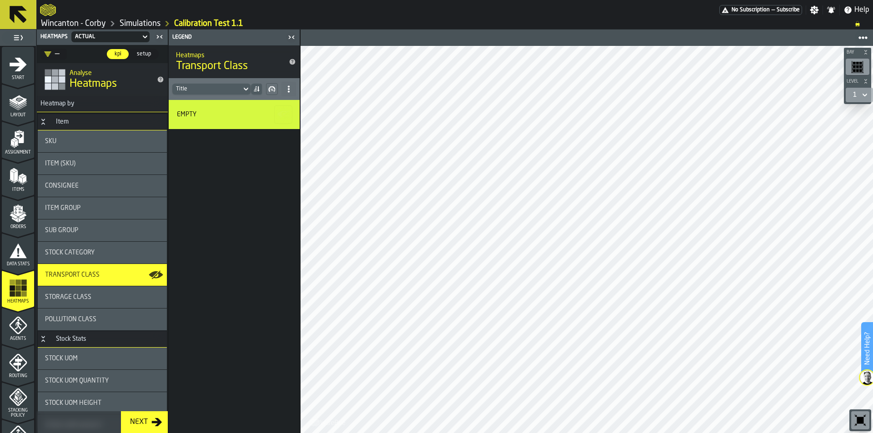
click at [25, 180] on icon "menu Items" at bounding box center [18, 176] width 18 height 18
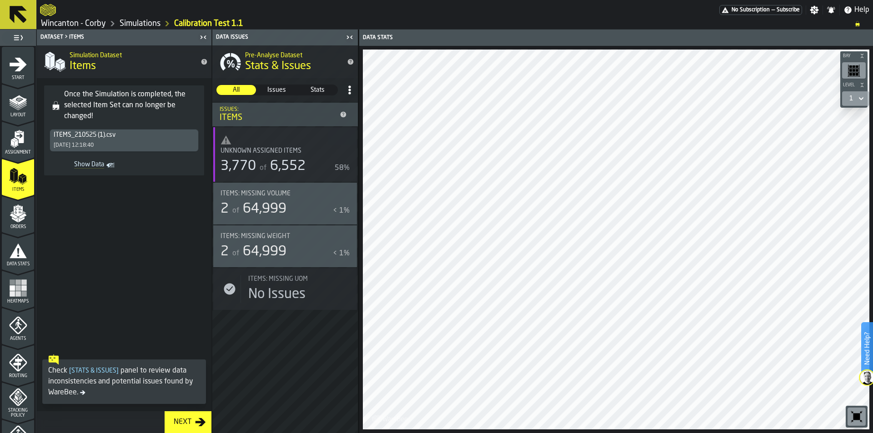
click at [20, 141] on icon "menu Assignment" at bounding box center [19, 137] width 9 height 12
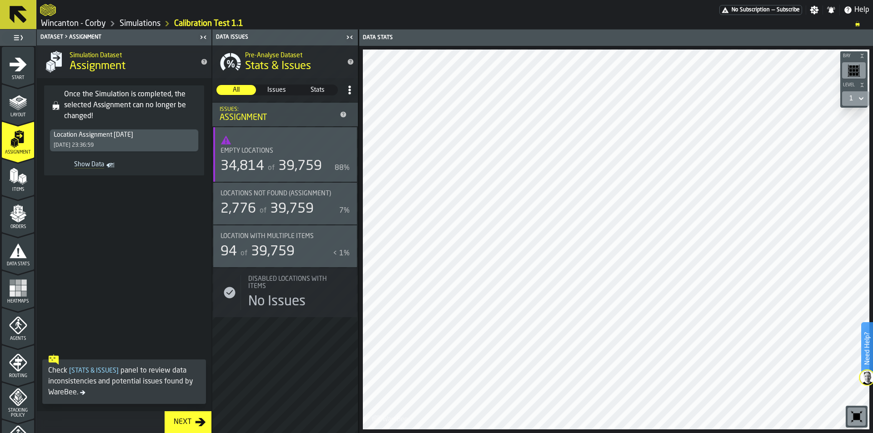
click at [4, 290] on div "Heatmaps" at bounding box center [18, 291] width 32 height 25
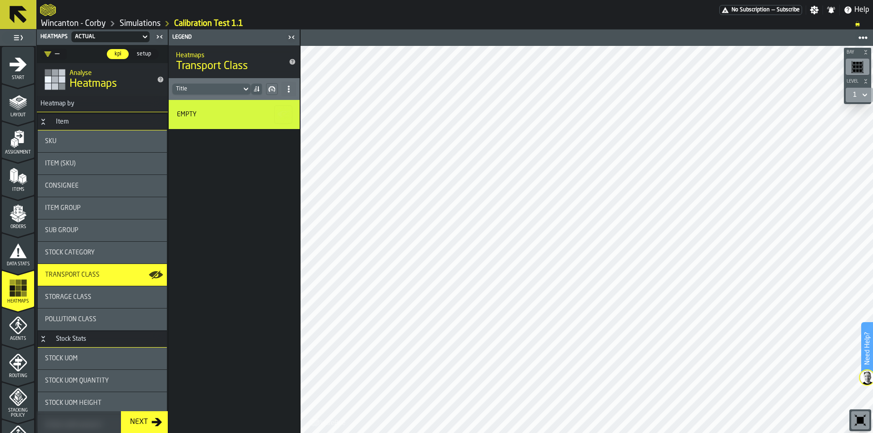
click at [108, 357] on div "Stock UOM" at bounding box center [102, 358] width 115 height 7
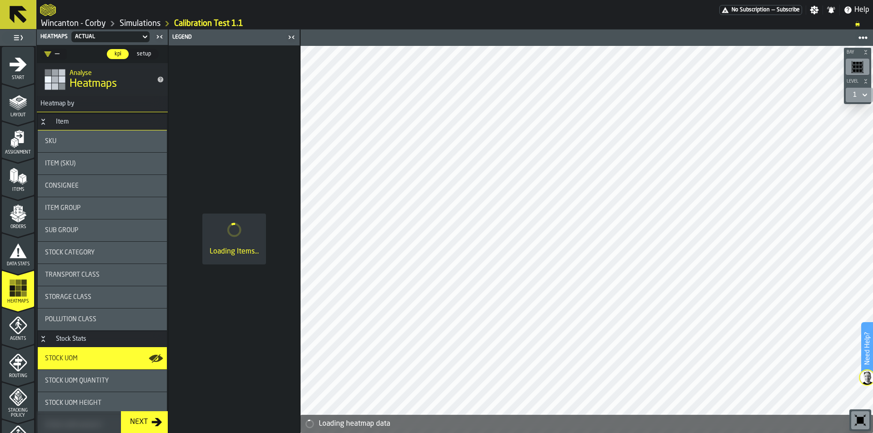
click at [9, 320] on icon "menu Agents" at bounding box center [18, 326] width 18 height 18
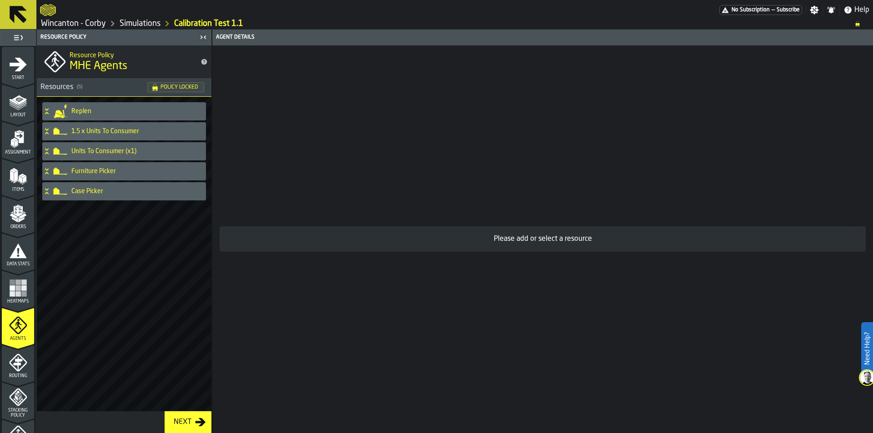
click at [13, 139] on polygon "menu Assignment" at bounding box center [15, 139] width 5 height 3
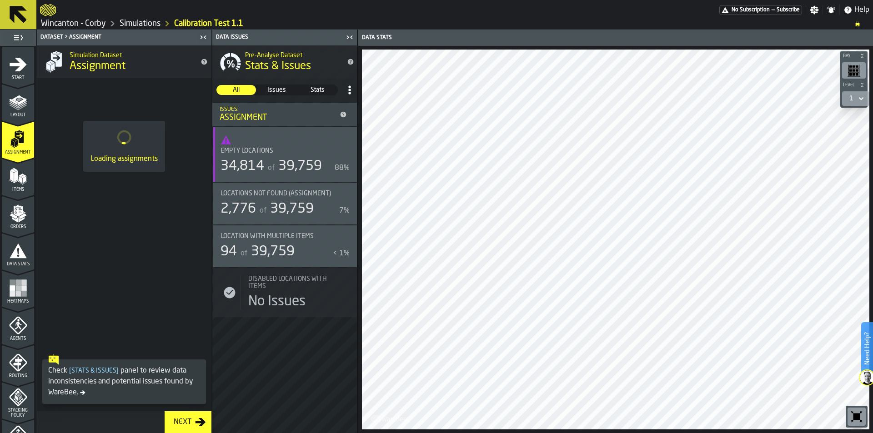
click at [19, 106] on icon "menu Layout" at bounding box center [18, 102] width 18 height 18
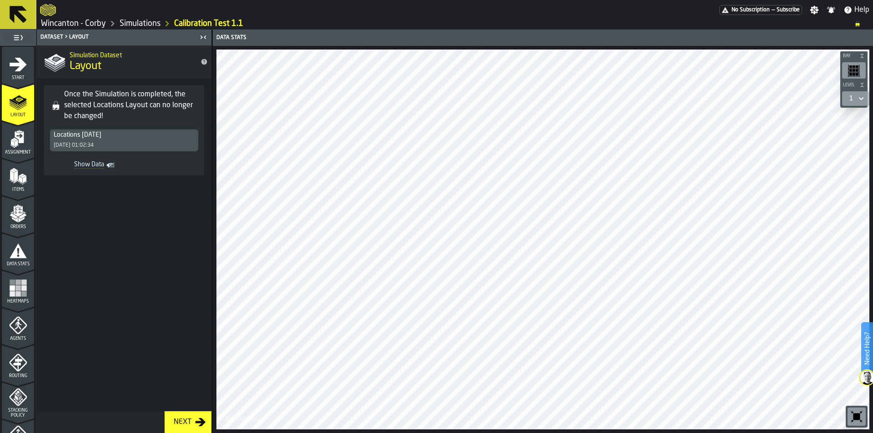
click at [18, 136] on icon "menu Assignment" at bounding box center [18, 139] width 18 height 18
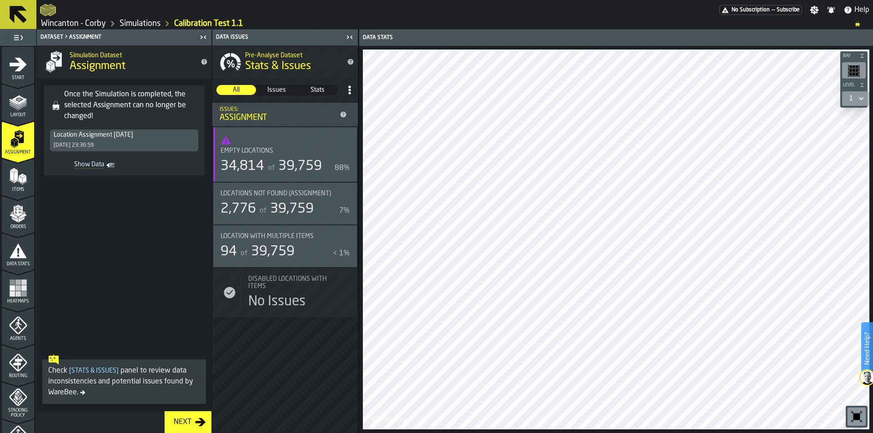
click at [17, 175] on icon "menu Items" at bounding box center [18, 176] width 18 height 18
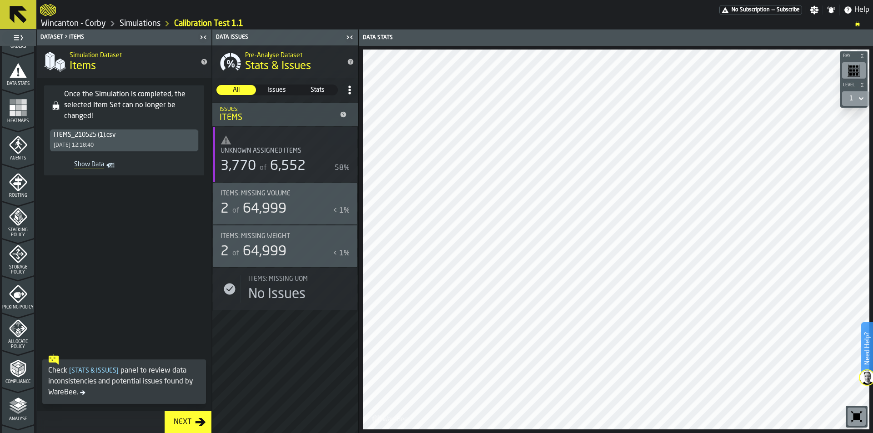
scroll to position [230, 0]
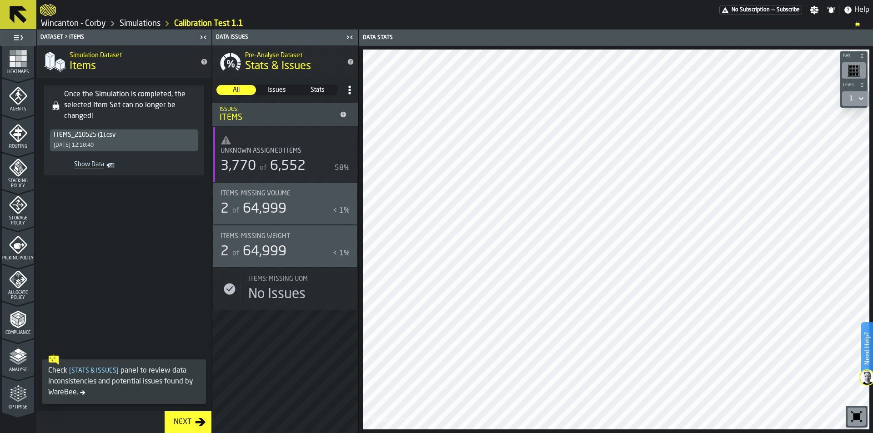
click at [11, 392] on icon "menu Optimise" at bounding box center [18, 394] width 18 height 18
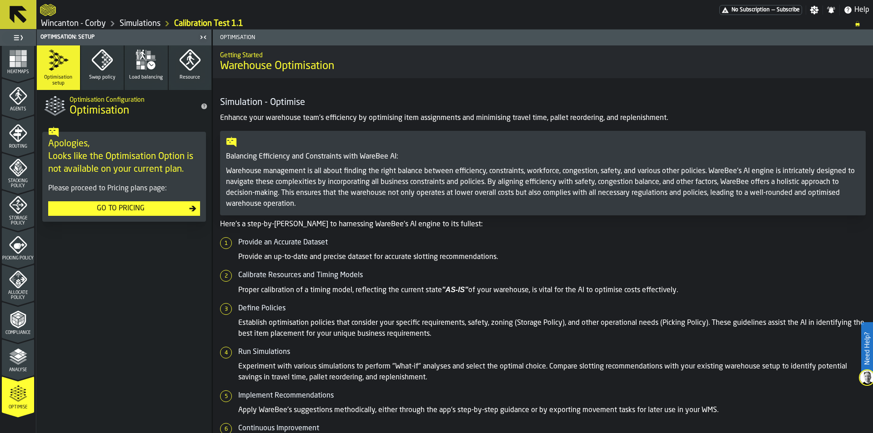
click at [13, 360] on icon "menu Analyse" at bounding box center [18, 357] width 18 height 18
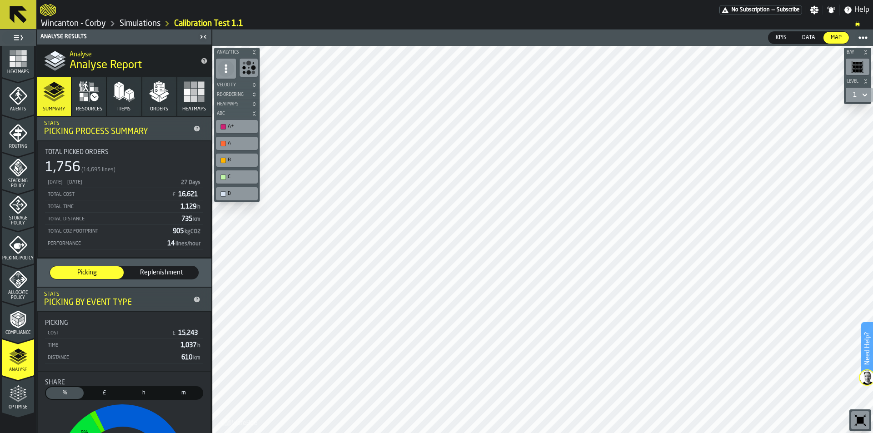
click at [25, 325] on icon "menu Compliance" at bounding box center [18, 320] width 18 height 18
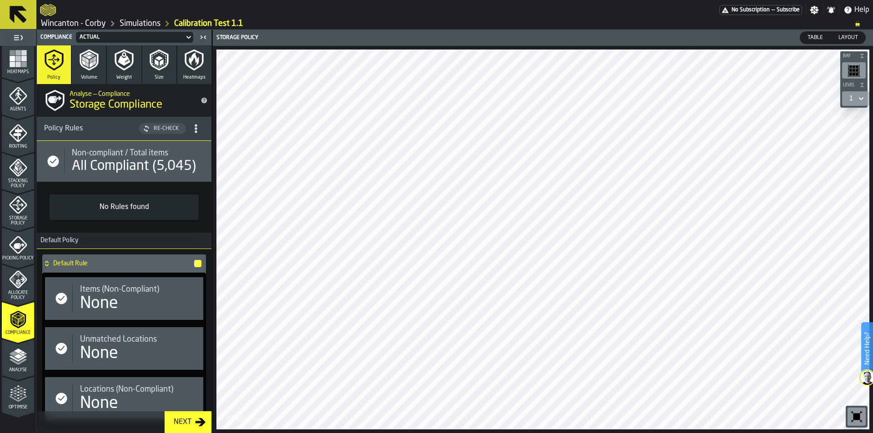
click at [17, 277] on icon "menu Allocate Policy" at bounding box center [18, 275] width 5 height 5
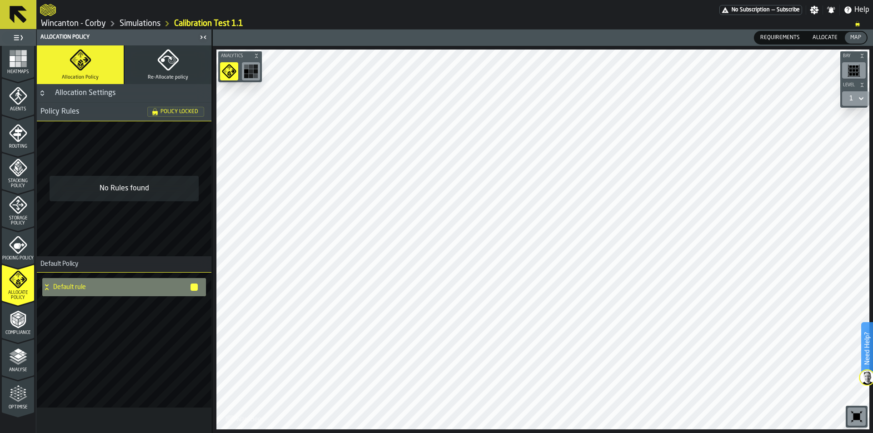
click at [27, 252] on div "Picking Policy" at bounding box center [18, 248] width 32 height 25
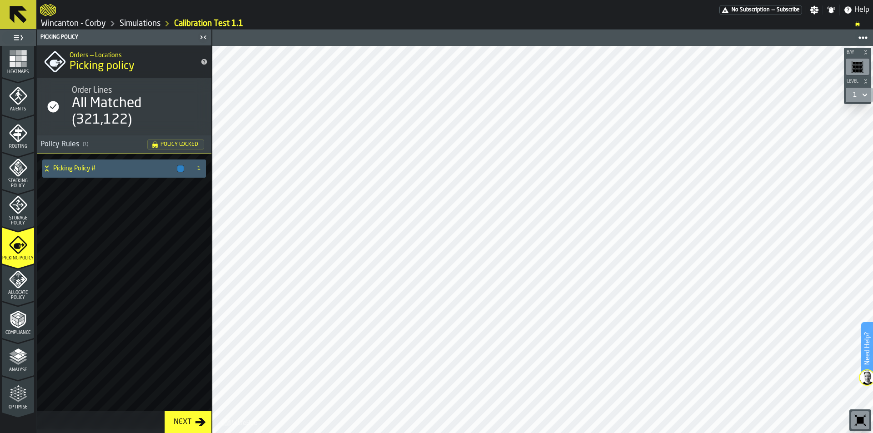
click at [18, 204] on icon "menu Storage Policy" at bounding box center [18, 205] width 18 height 18
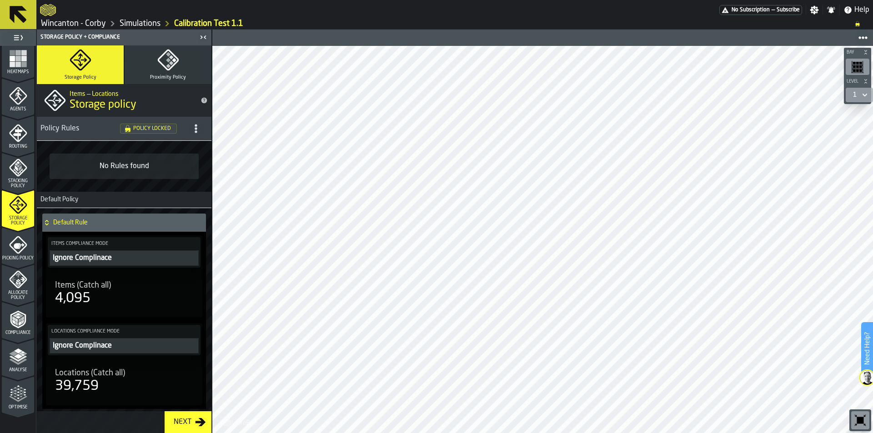
click at [14, 175] on icon "menu Stacking Policy" at bounding box center [18, 168] width 18 height 18
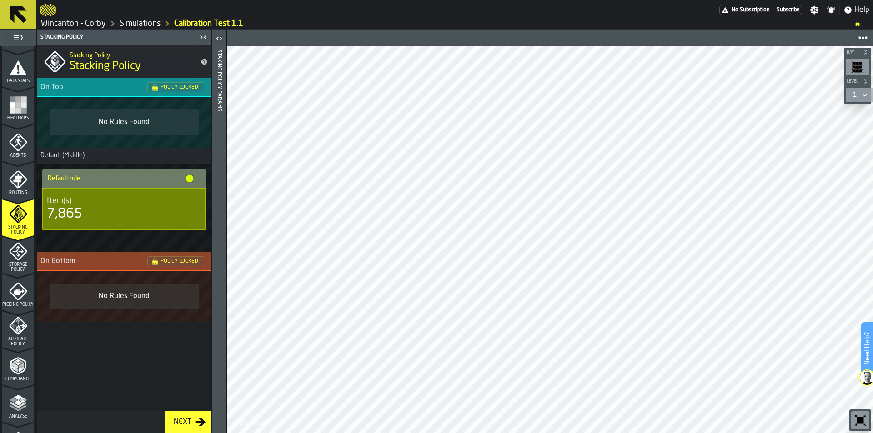
scroll to position [139, 0]
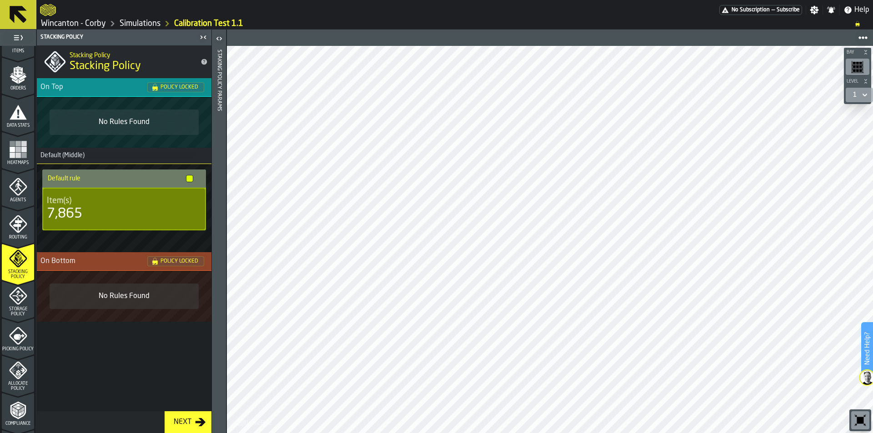
click at [15, 229] on icon "menu Routing" at bounding box center [18, 224] width 18 height 18
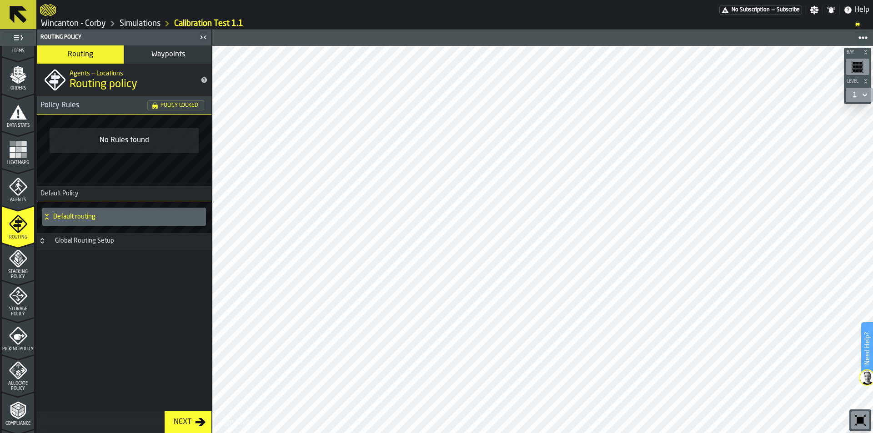
click at [24, 186] on icon "menu Agents" at bounding box center [18, 187] width 18 height 18
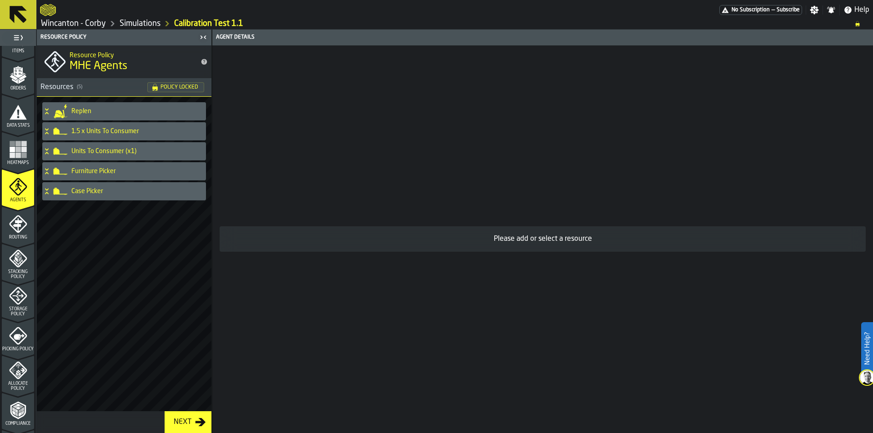
click at [16, 151] on rect "menu Heatmaps" at bounding box center [17, 149] width 5 height 5
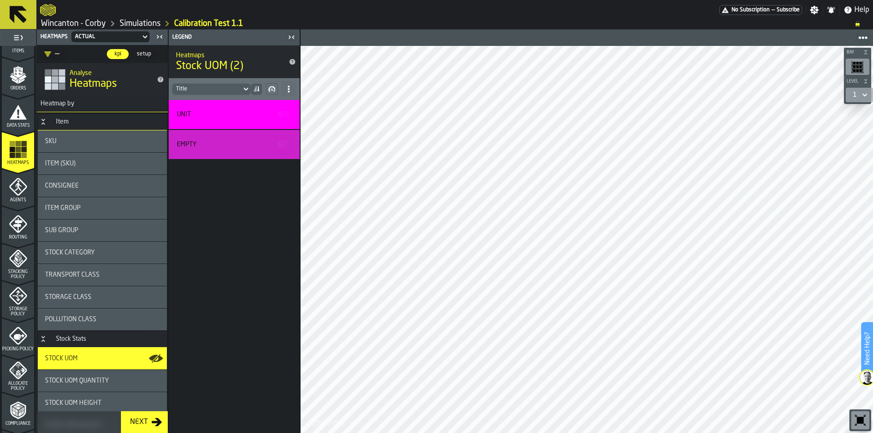
scroll to position [0, 0]
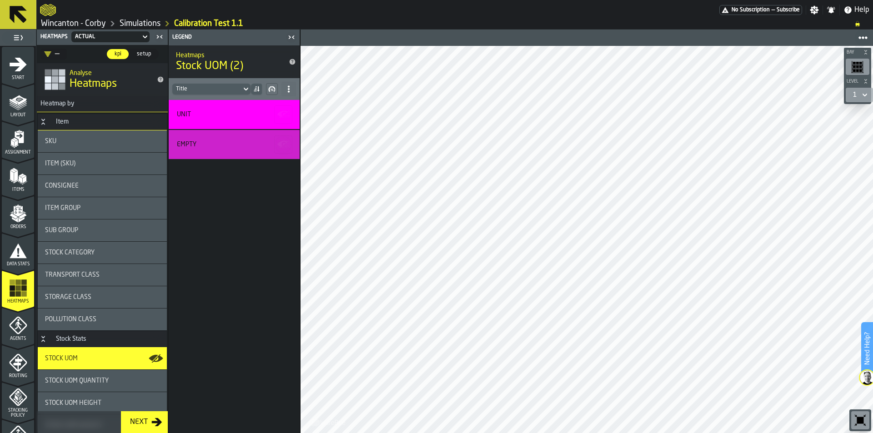
click at [13, 249] on icon "menu Data Stats" at bounding box center [18, 251] width 18 height 18
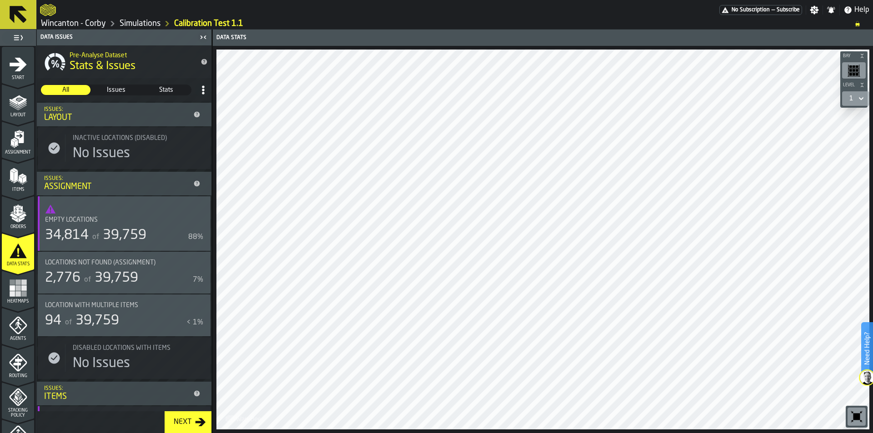
click at [22, 113] on span "Layout" at bounding box center [18, 115] width 32 height 5
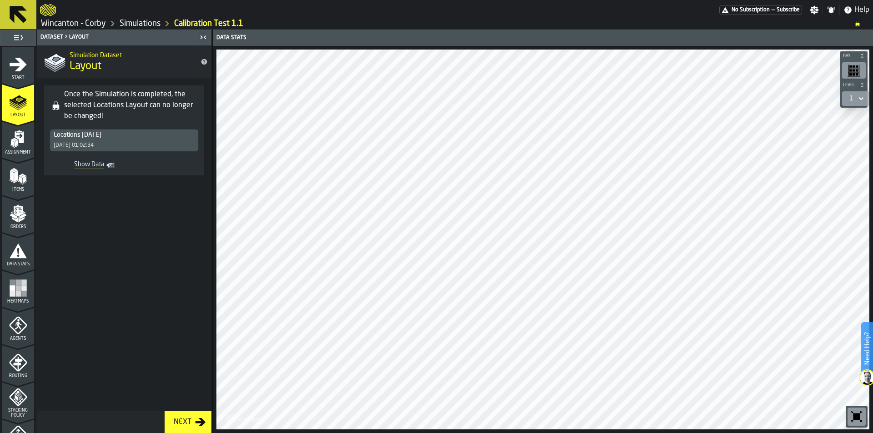
click at [17, 140] on icon "menu Assignment" at bounding box center [19, 137] width 9 height 12
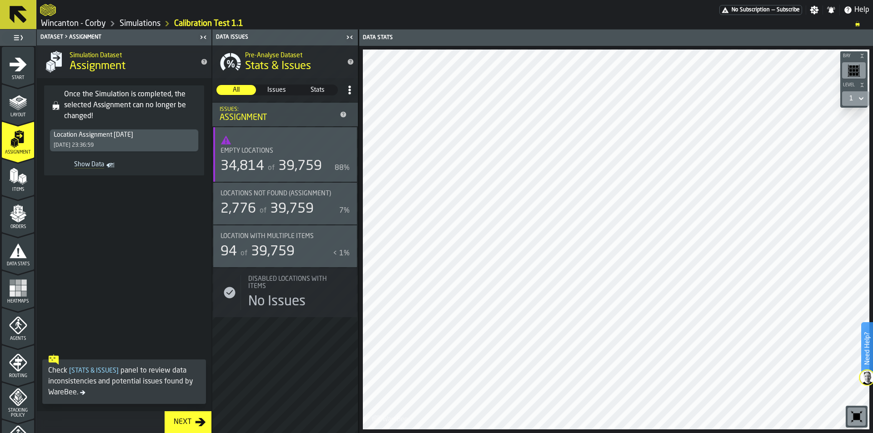
click at [20, 185] on icon "menu Items" at bounding box center [18, 176] width 18 height 18
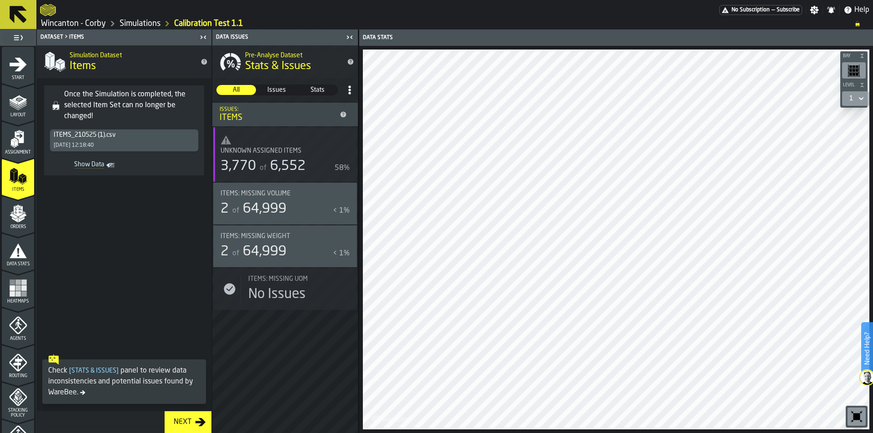
click at [20, 216] on polygon "menu Orders" at bounding box center [23, 215] width 8 height 5
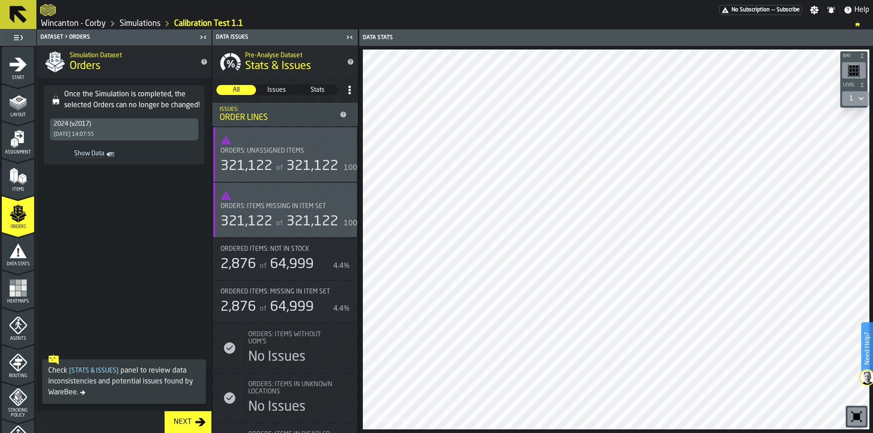
click at [17, 257] on icon "menu Data Stats" at bounding box center [18, 250] width 17 height 15
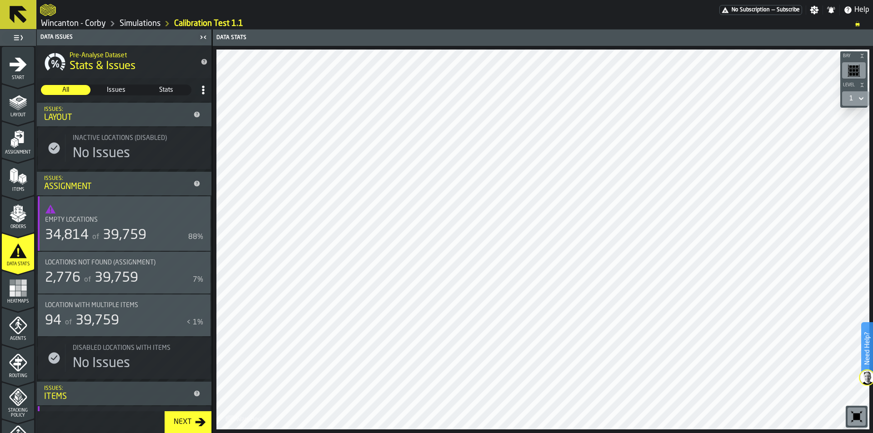
click at [130, 314] on div "94 of 39,759" at bounding box center [114, 321] width 138 height 16
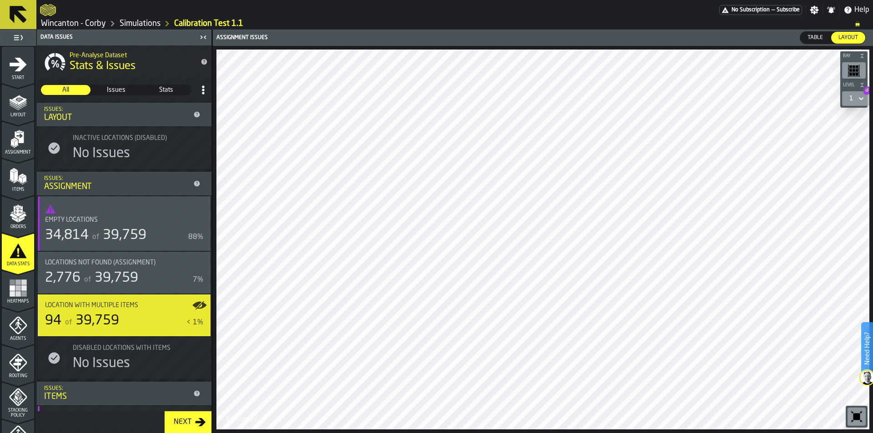
click at [177, 422] on div "Next" at bounding box center [182, 422] width 25 height 11
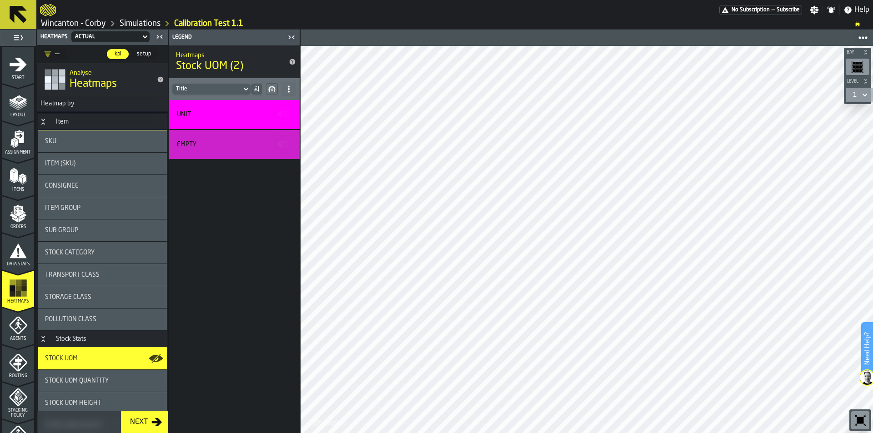
click at [11, 136] on icon "menu Assignment" at bounding box center [18, 139] width 18 height 18
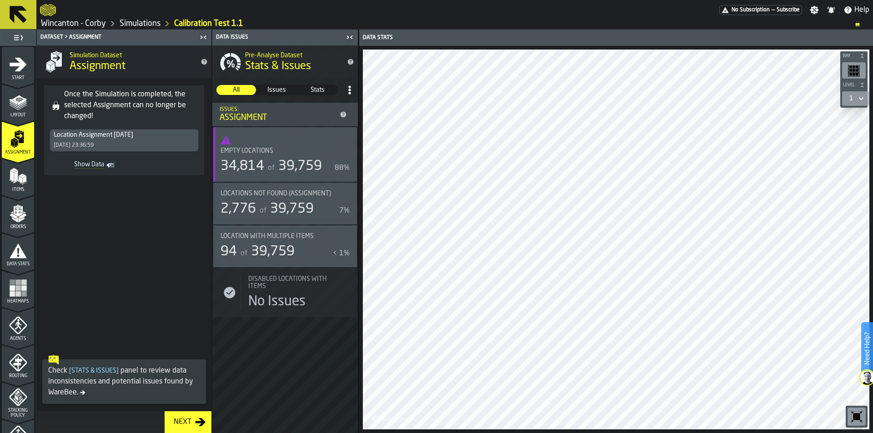
click at [20, 260] on icon "menu Data Stats" at bounding box center [18, 251] width 18 height 18
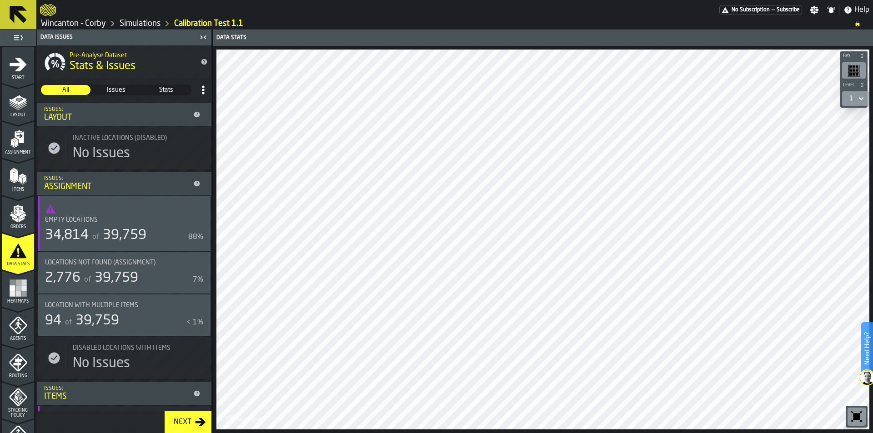
click at [20, 285] on icon "menu Heatmaps" at bounding box center [18, 288] width 18 height 18
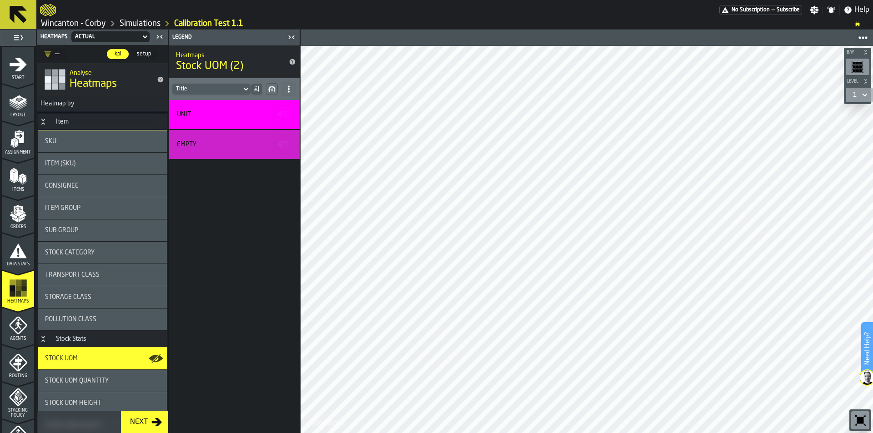
click at [86, 170] on div "Item (SKU)" at bounding box center [102, 164] width 129 height 22
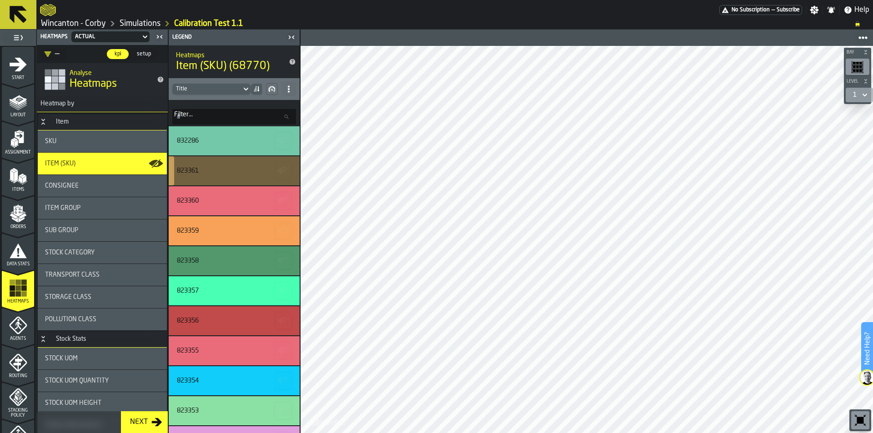
click at [215, 168] on div "823361" at bounding box center [233, 170] width 112 height 7
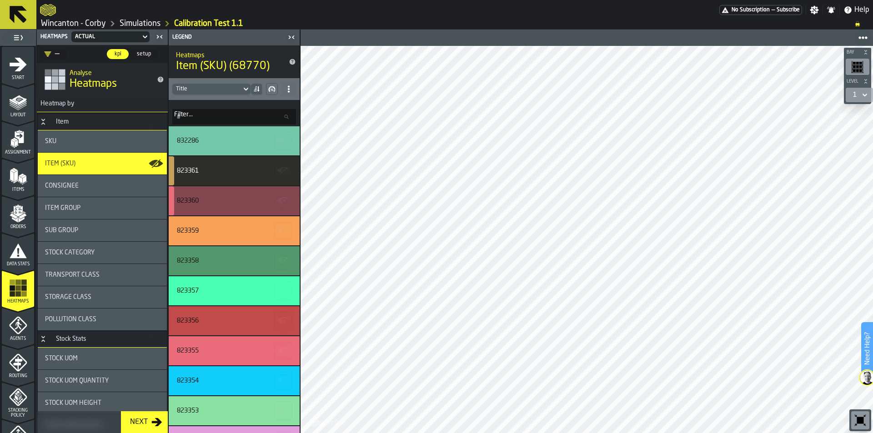
click at [221, 207] on div "823360" at bounding box center [234, 200] width 131 height 29
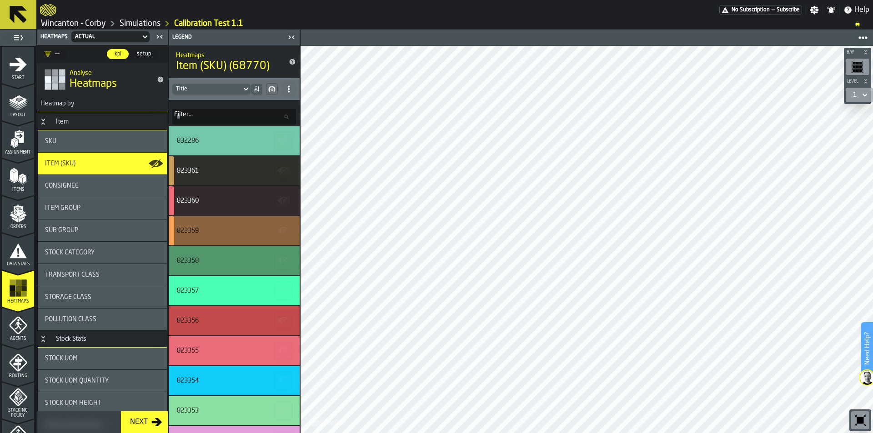
click at [239, 231] on div "823359" at bounding box center [233, 230] width 112 height 7
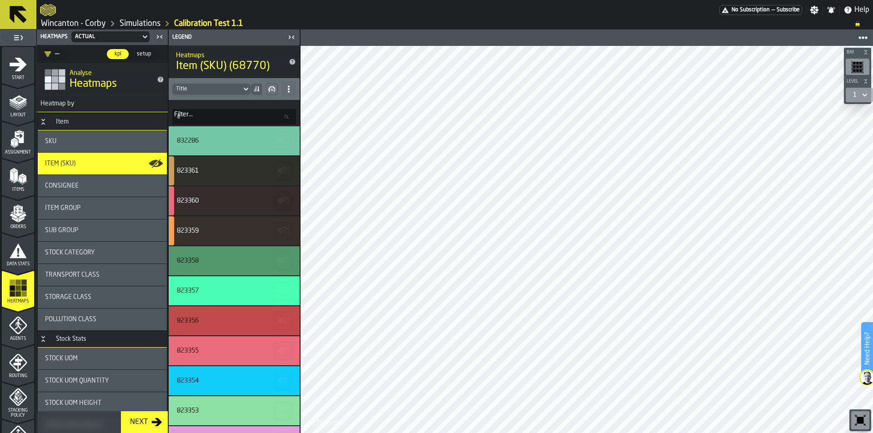
click at [17, 136] on icon "menu Assignment" at bounding box center [19, 137] width 9 height 12
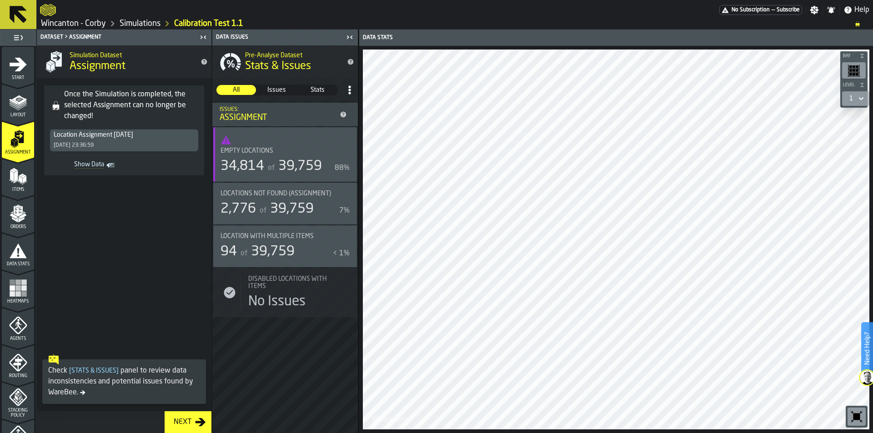
click at [18, 189] on span "Items" at bounding box center [18, 189] width 32 height 5
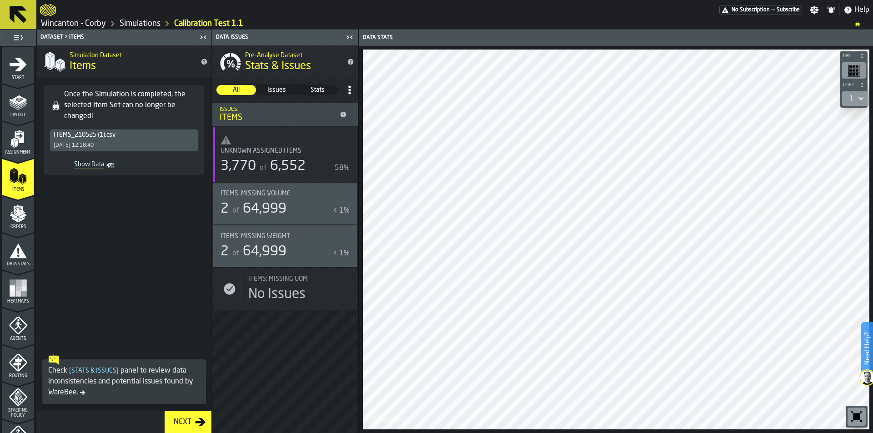
click at [20, 211] on icon "menu Orders" at bounding box center [17, 211] width 9 height 10
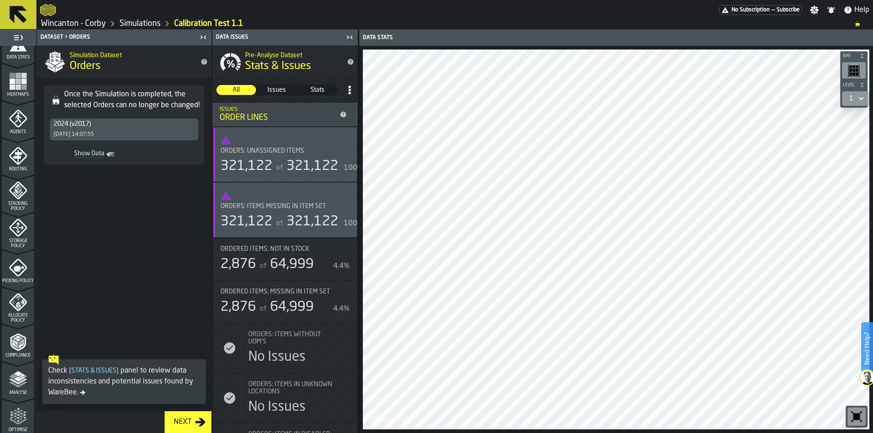
scroll to position [230, 0]
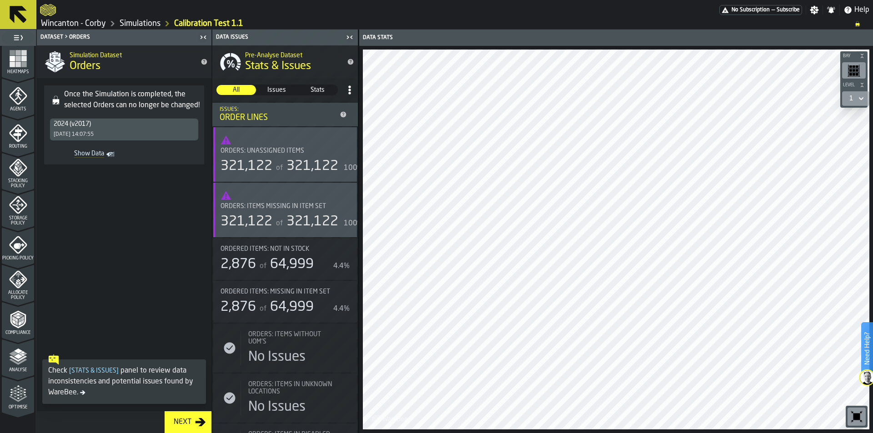
click at [10, 392] on icon "menu Optimise" at bounding box center [18, 394] width 18 height 18
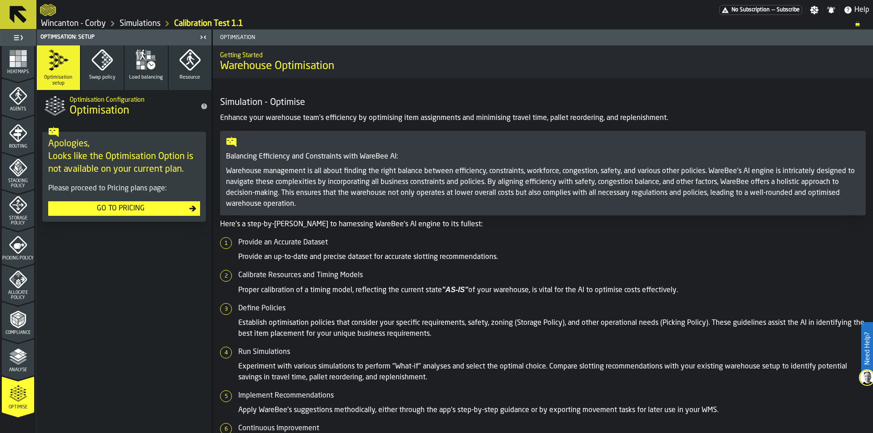
click at [18, 363] on polyline "menu Analyse" at bounding box center [18, 362] width 18 height 6
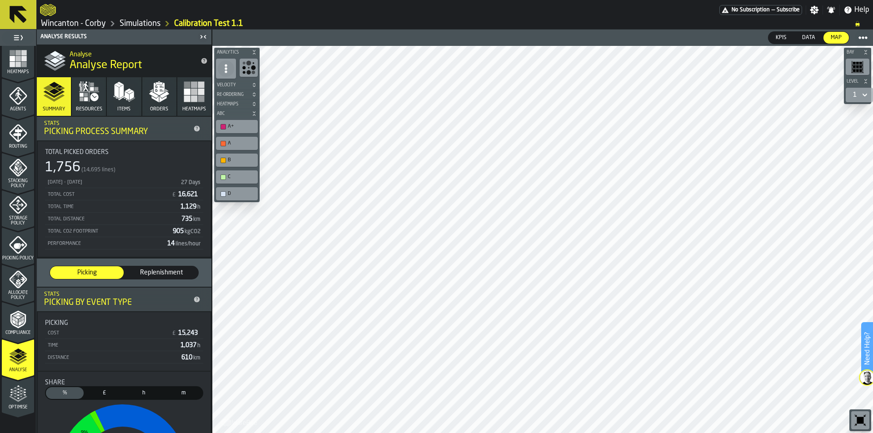
click at [21, 322] on icon "menu Compliance" at bounding box center [22, 322] width 3 height 5
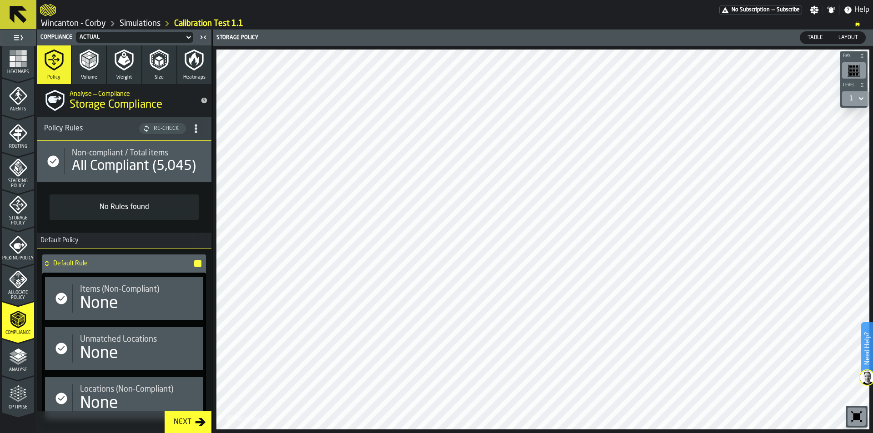
click at [20, 292] on span "Allocate Policy" at bounding box center [18, 296] width 32 height 10
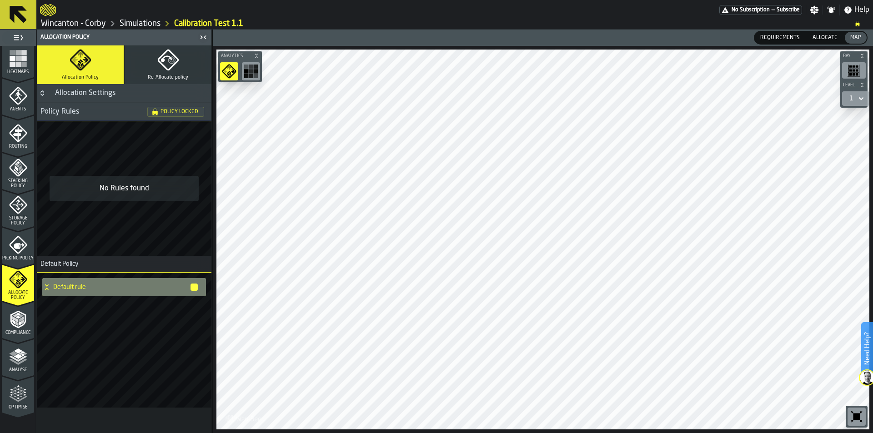
click at [18, 256] on span "Picking Policy" at bounding box center [18, 258] width 32 height 5
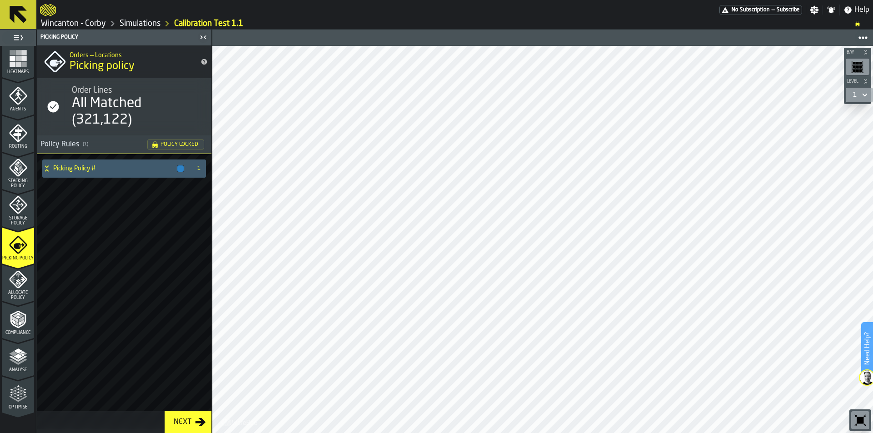
click at [20, 99] on icon "menu Agents" at bounding box center [18, 96] width 18 height 18
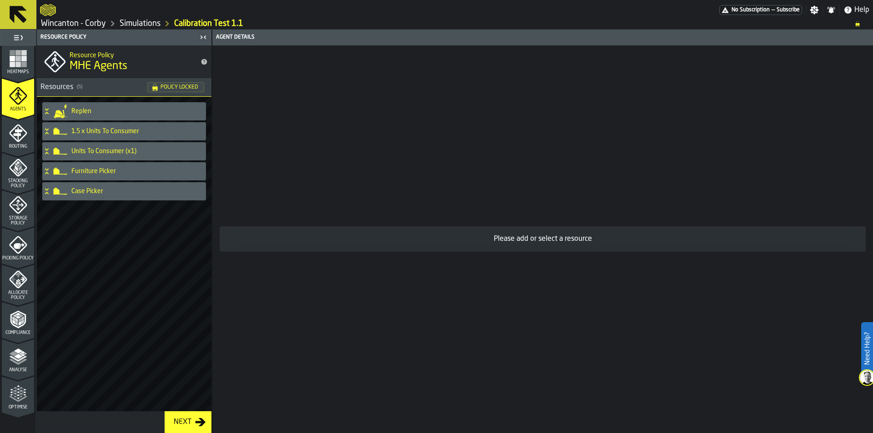
click at [16, 137] on icon "menu Routing" at bounding box center [18, 133] width 18 height 18
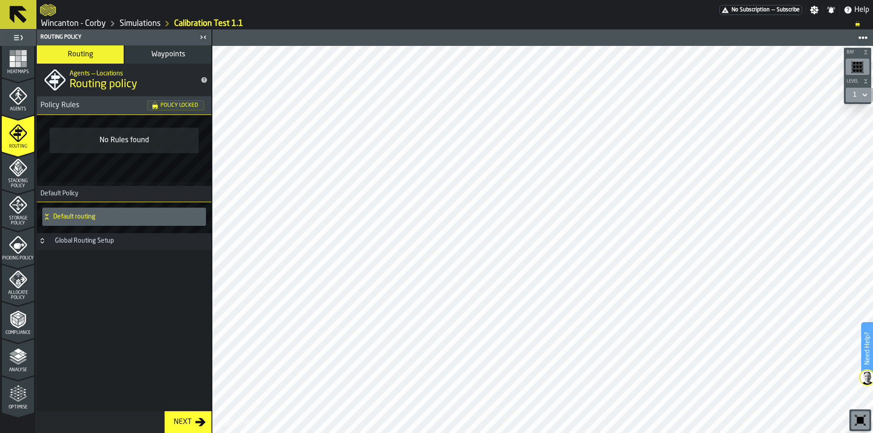
click at [11, 173] on icon "menu Stacking Policy" at bounding box center [18, 168] width 18 height 18
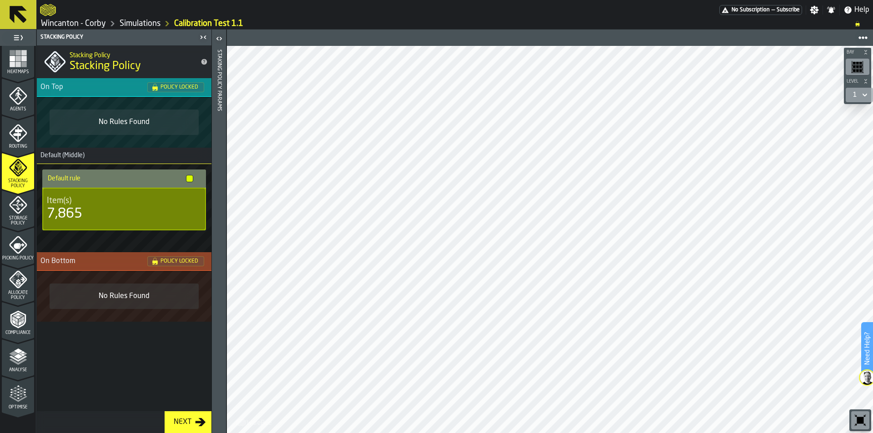
click at [17, 125] on icon "menu Routing" at bounding box center [18, 133] width 18 height 18
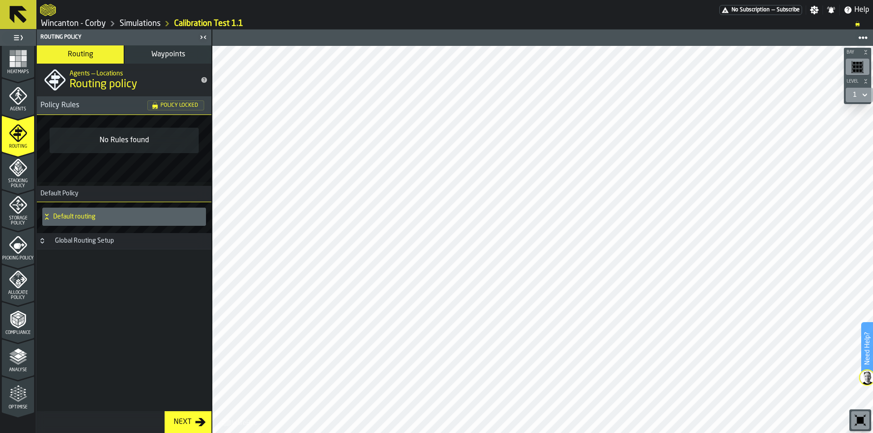
click at [18, 90] on icon "menu Agents" at bounding box center [18, 96] width 18 height 18
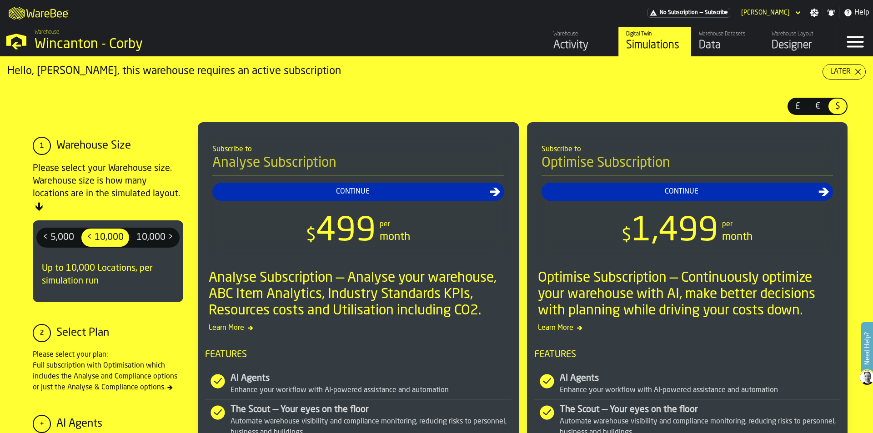
click at [576, 48] on div "Activity" at bounding box center [582, 45] width 58 height 15
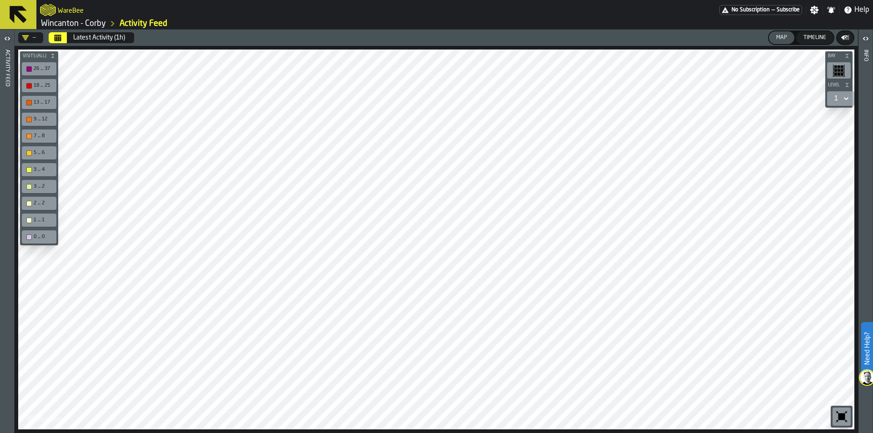
click at [28, 6] on icon at bounding box center [18, 15] width 22 height 22
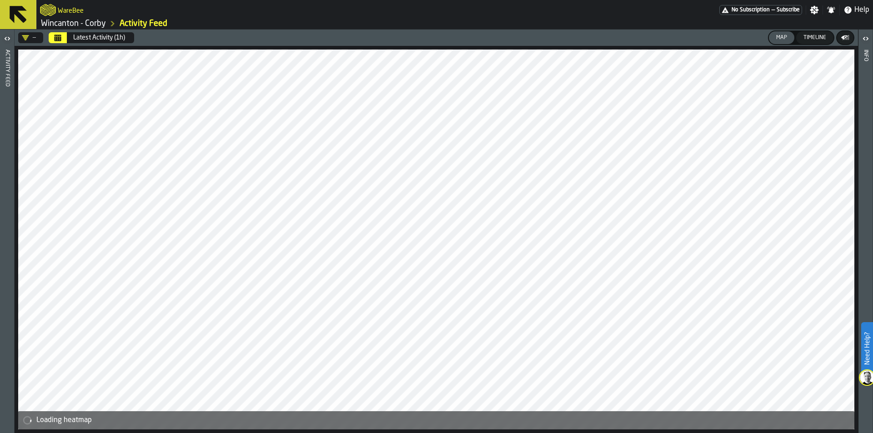
click at [15, 10] on icon at bounding box center [18, 14] width 17 height 17
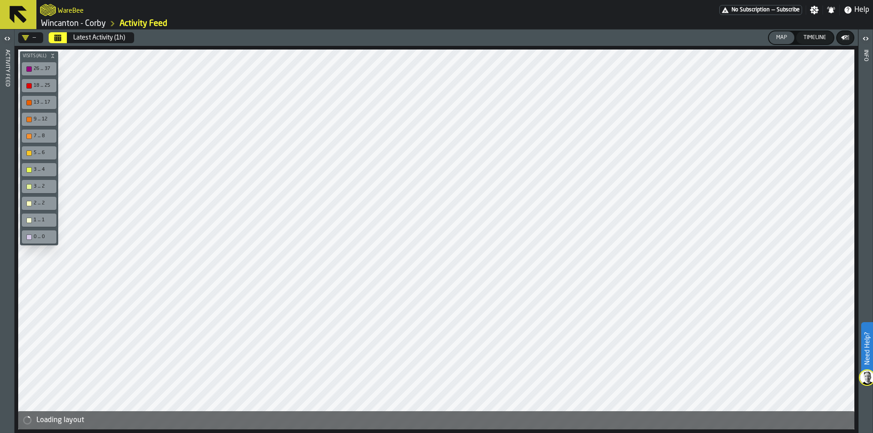
click at [69, 14] on h2 "WareBee" at bounding box center [71, 9] width 26 height 9
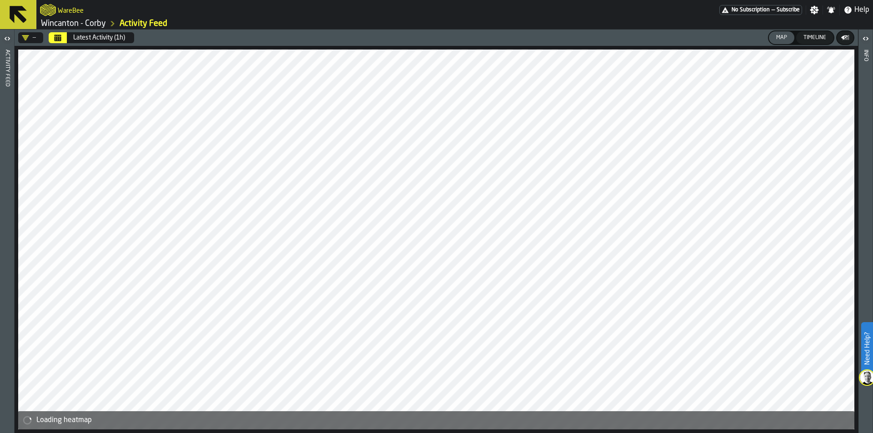
click at [68, 22] on link "Wincanton - Corby" at bounding box center [73, 24] width 65 height 10
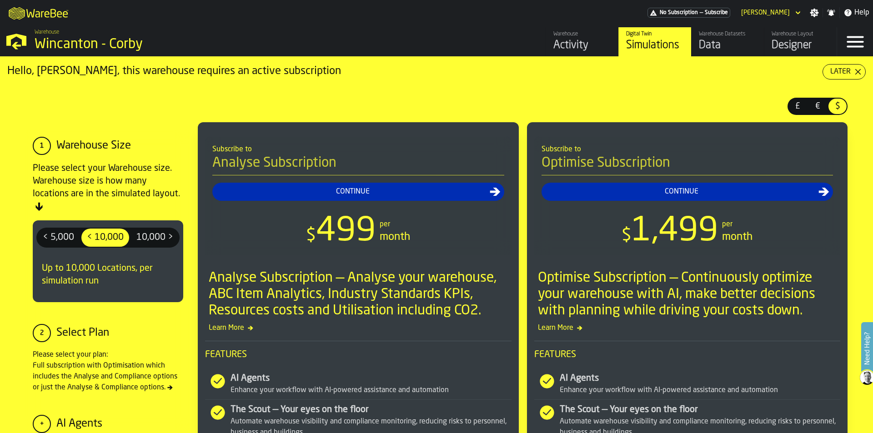
click at [723, 45] on div "Data" at bounding box center [728, 45] width 58 height 15
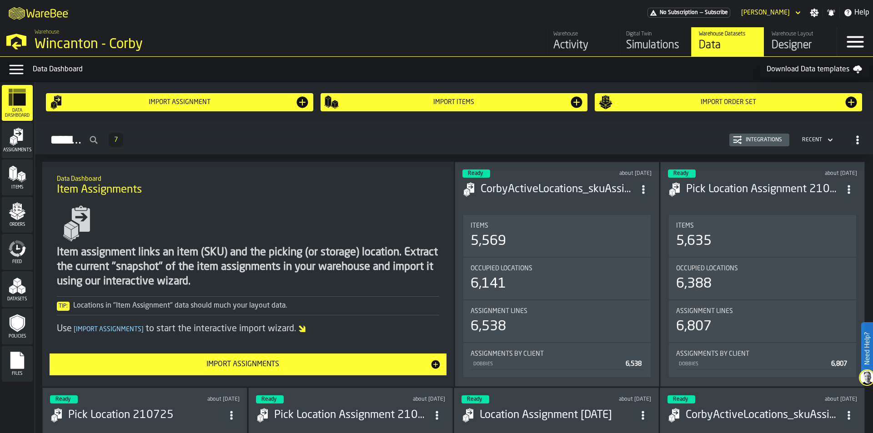
click at [579, 43] on div "Activity" at bounding box center [582, 45] width 58 height 15
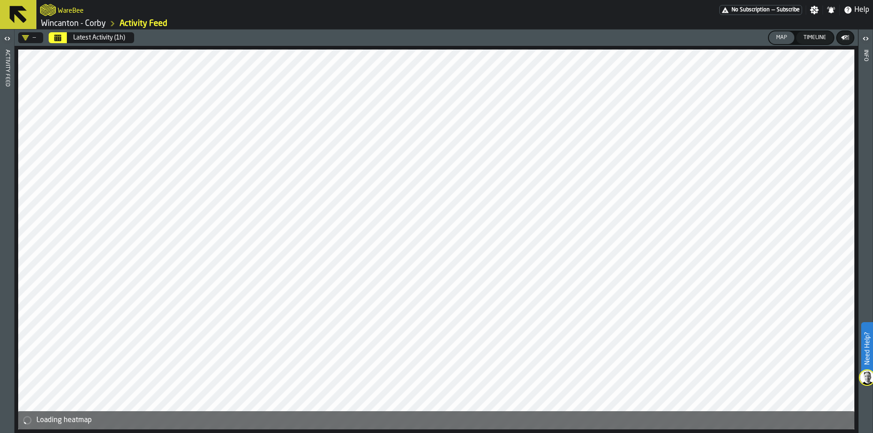
click at [58, 23] on link "Wincanton - Corby" at bounding box center [73, 24] width 65 height 10
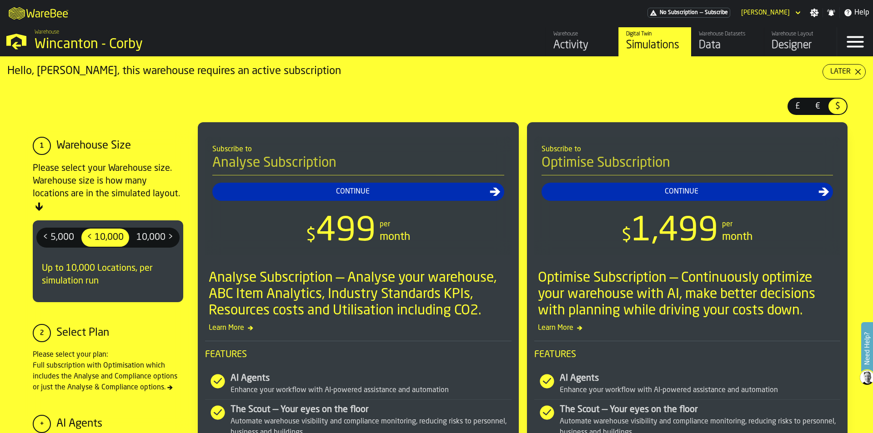
click at [855, 70] on icon "button-Later" at bounding box center [858, 71] width 7 height 7
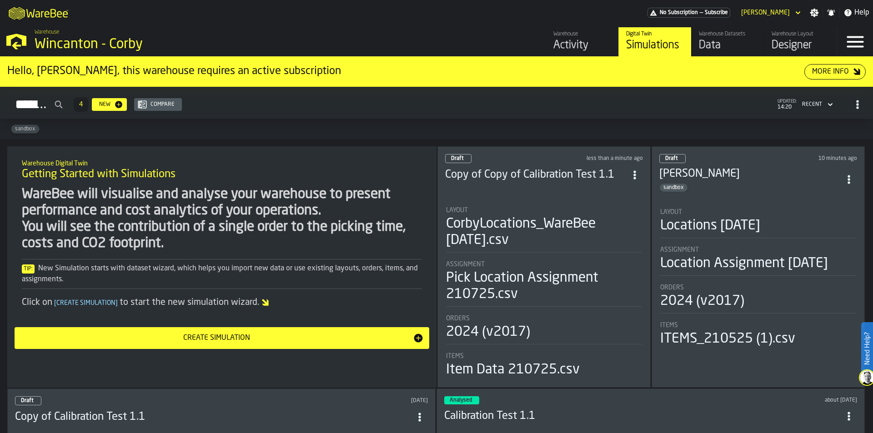
click at [660, 44] on div "Simulations" at bounding box center [655, 45] width 58 height 15
click at [830, 74] on div "More Info" at bounding box center [831, 71] width 44 height 11
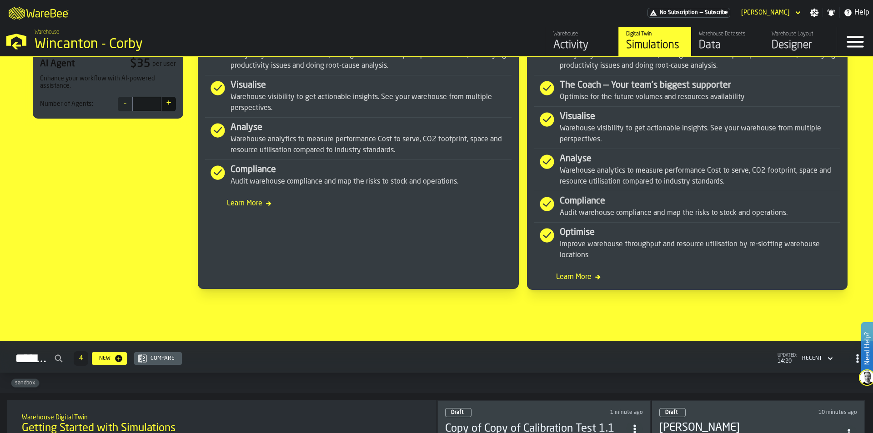
scroll to position [637, 0]
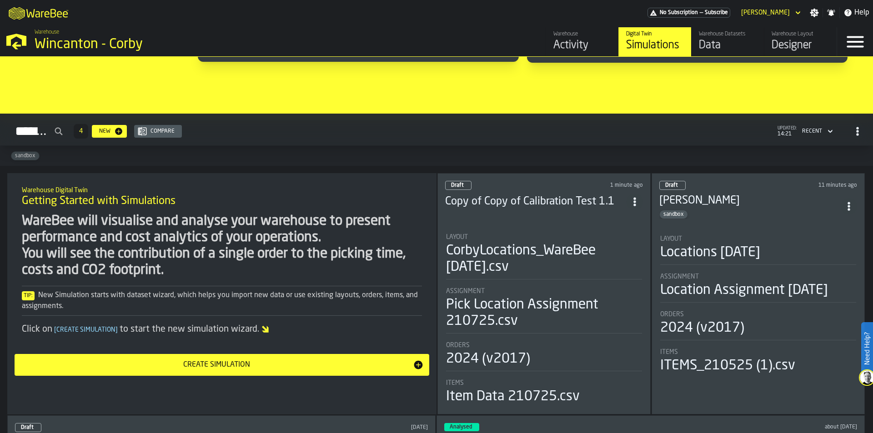
click at [582, 40] on div "Activity" at bounding box center [582, 45] width 58 height 15
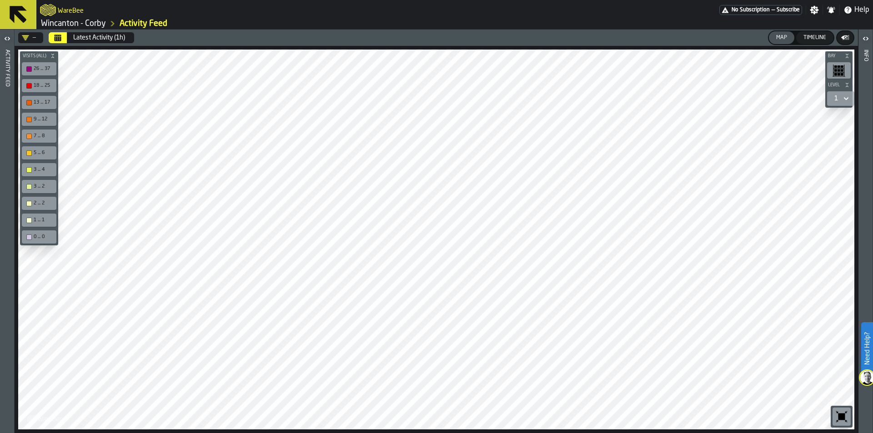
click at [65, 20] on link "Wincanton - Corby" at bounding box center [73, 24] width 65 height 10
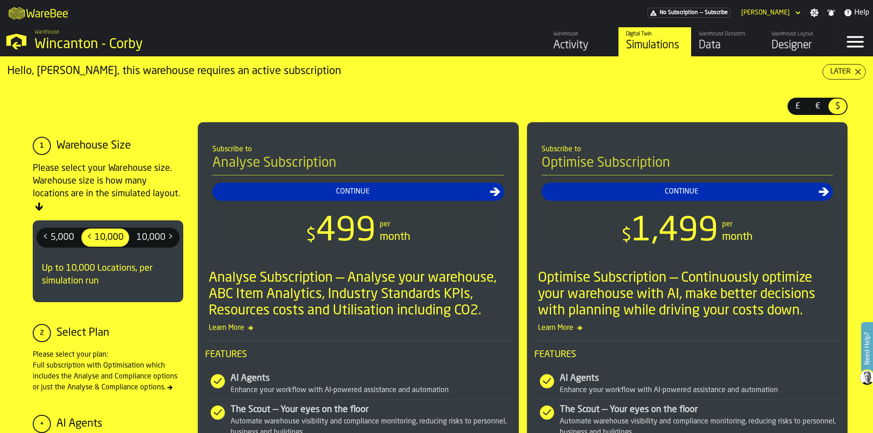
click at [855, 71] on icon "button-Later" at bounding box center [858, 71] width 7 height 7
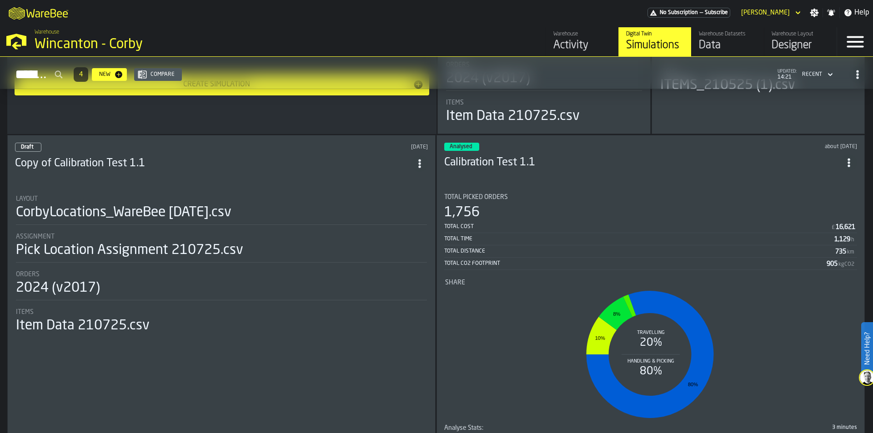
scroll to position [235, 0]
